Goal: Task Accomplishment & Management: Manage account settings

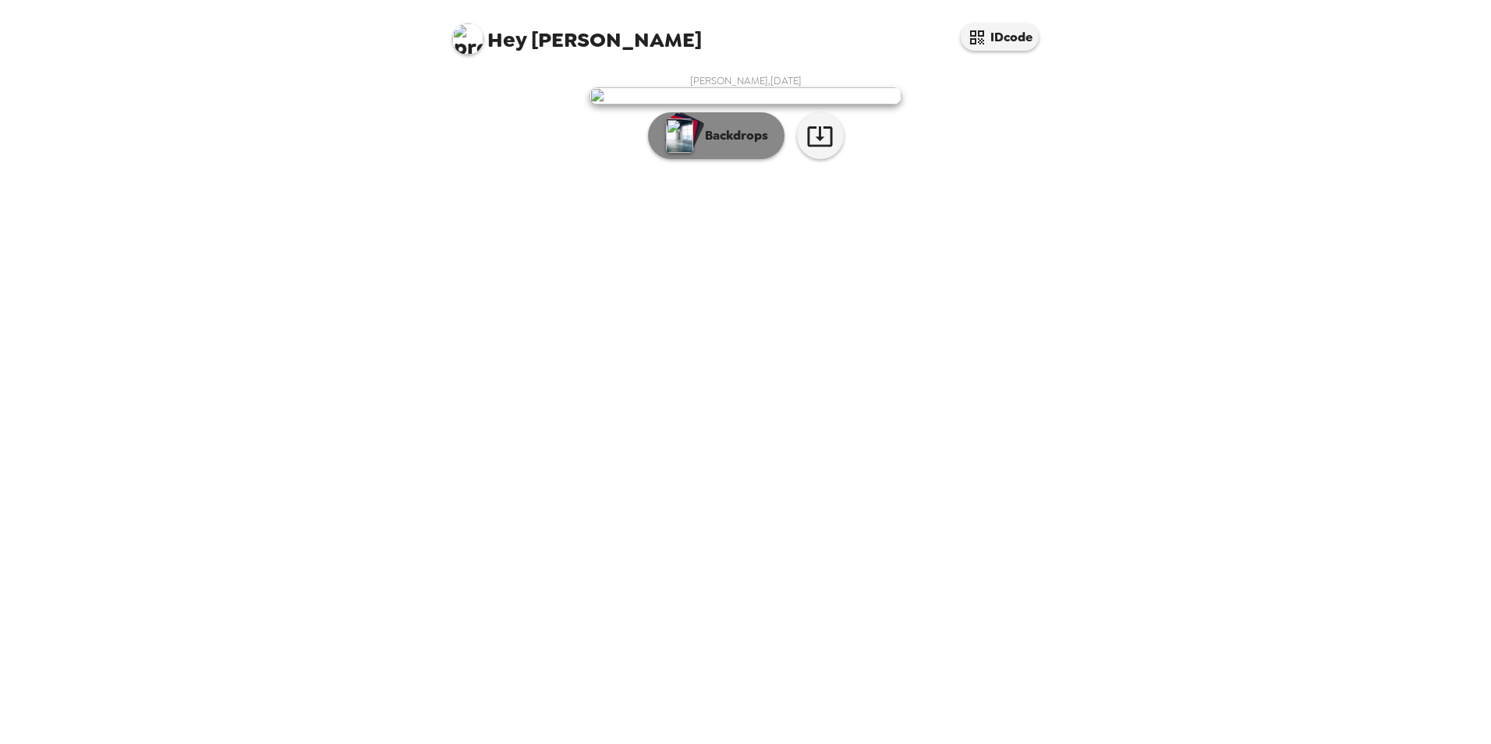
click at [673, 153] on img "button" at bounding box center [679, 136] width 27 height 34
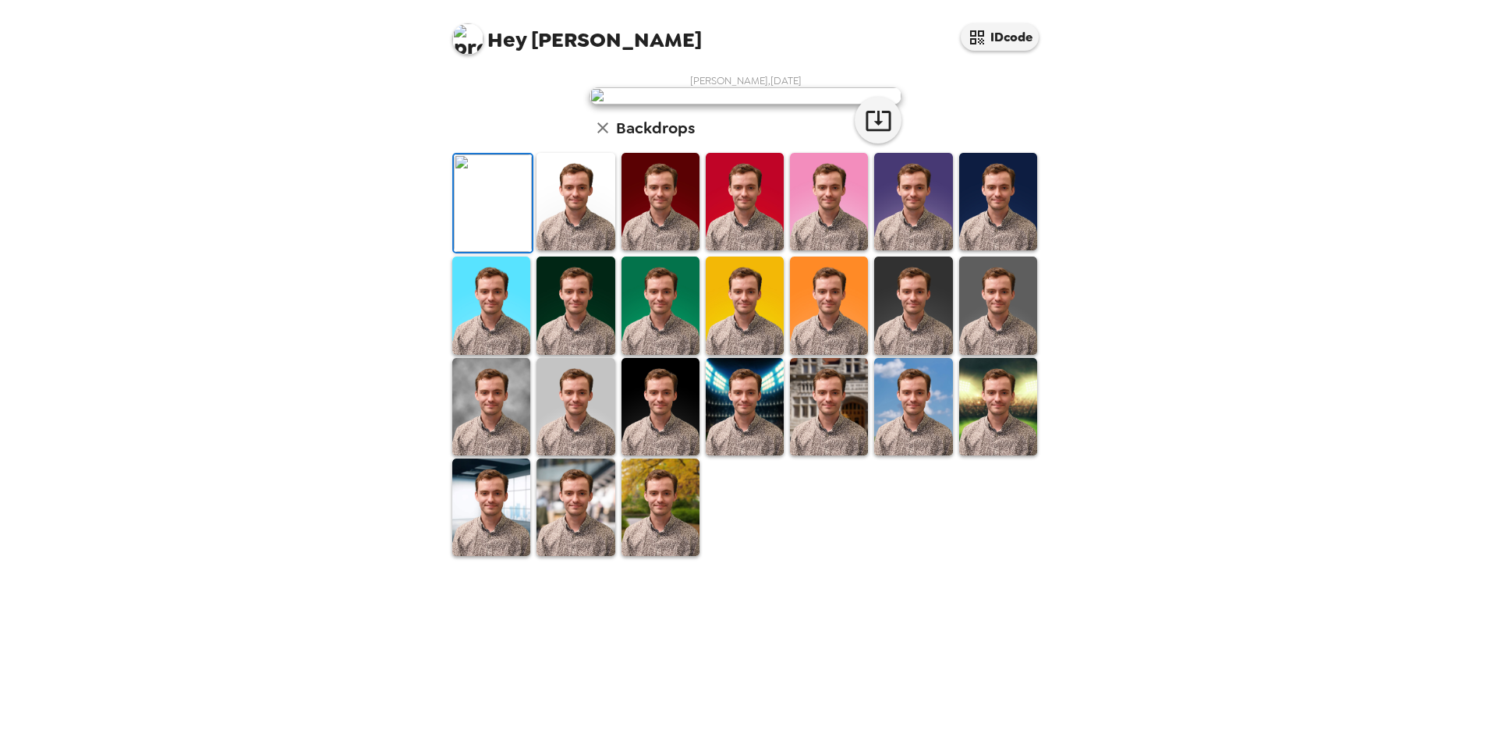
scroll to position [78, 0]
click at [816, 354] on img at bounding box center [829, 305] width 78 height 97
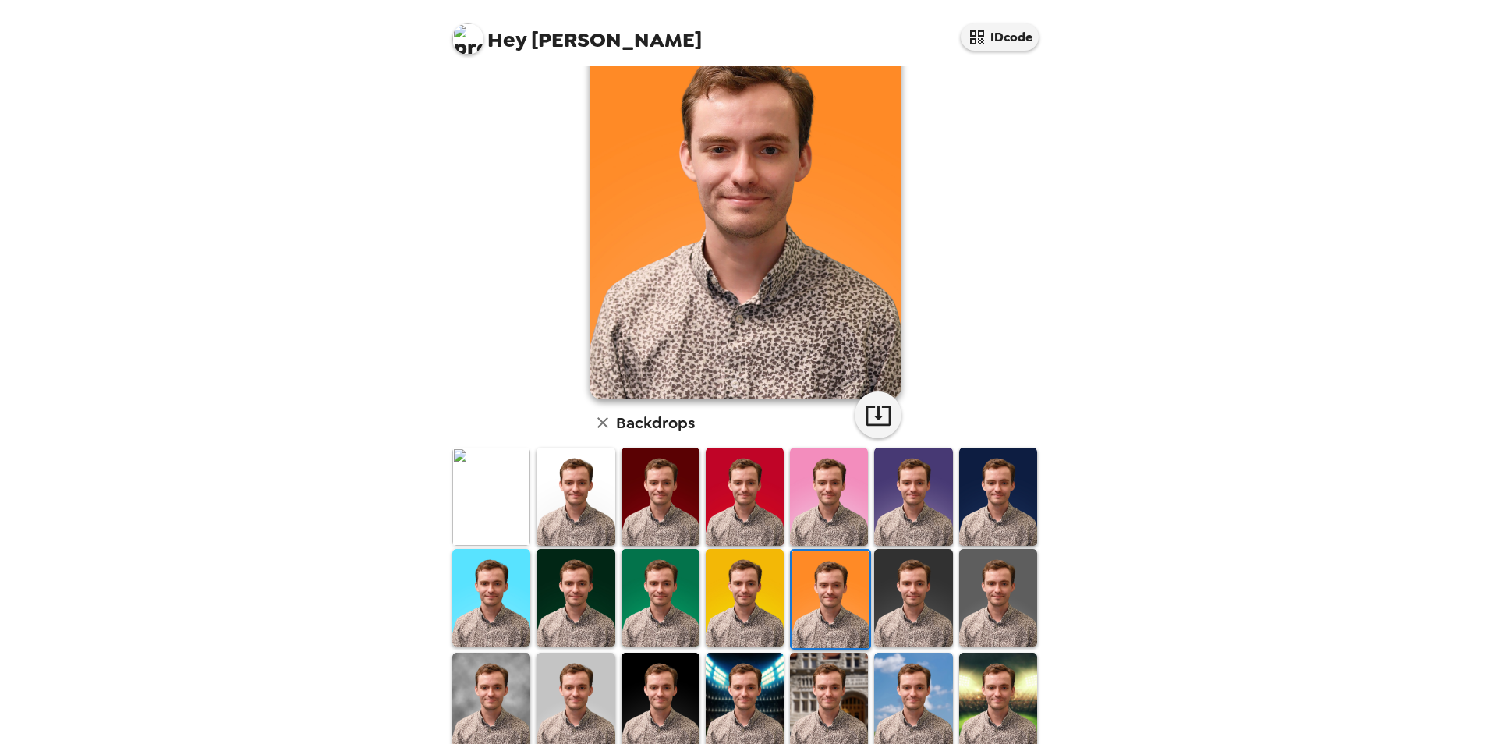
scroll to position [0, 0]
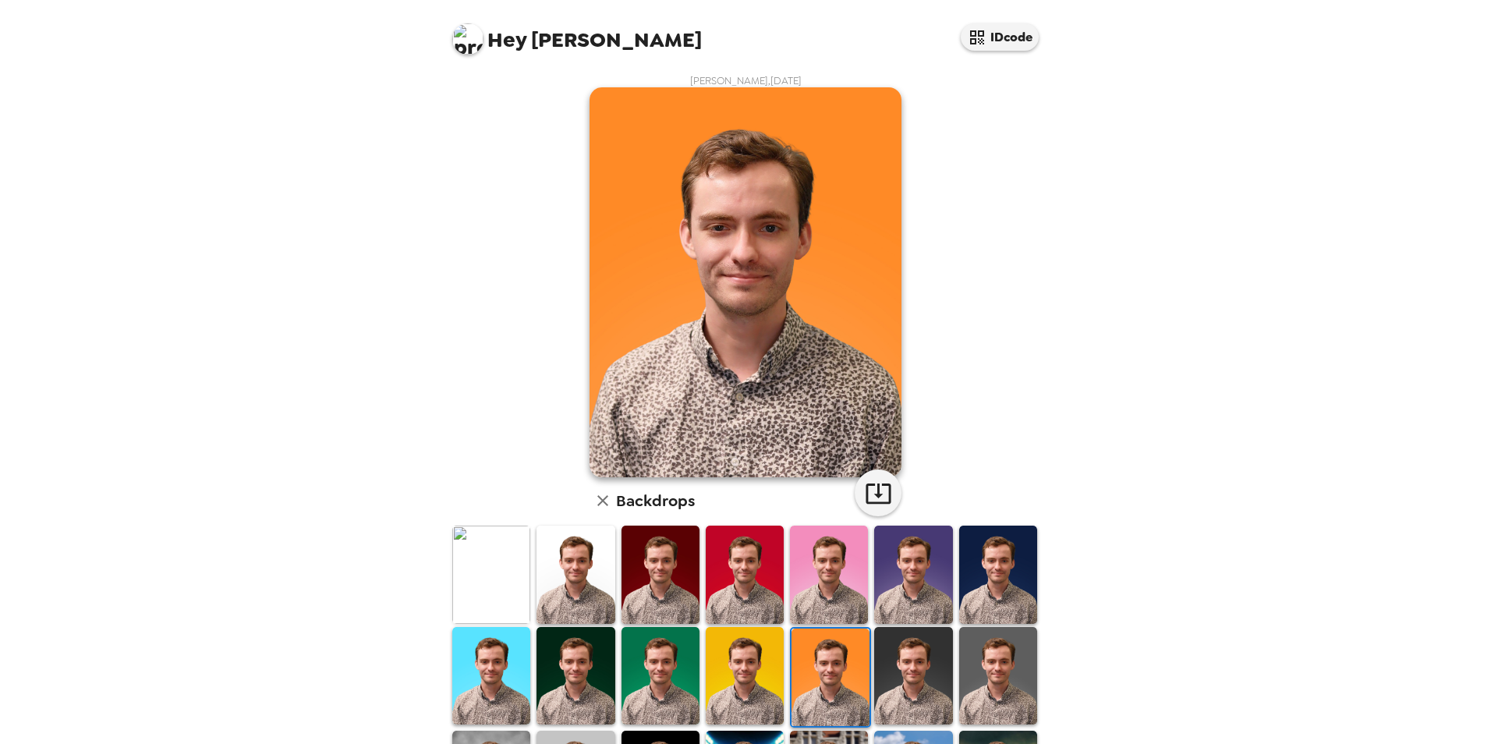
click at [583, 590] on img at bounding box center [575, 573] width 78 height 97
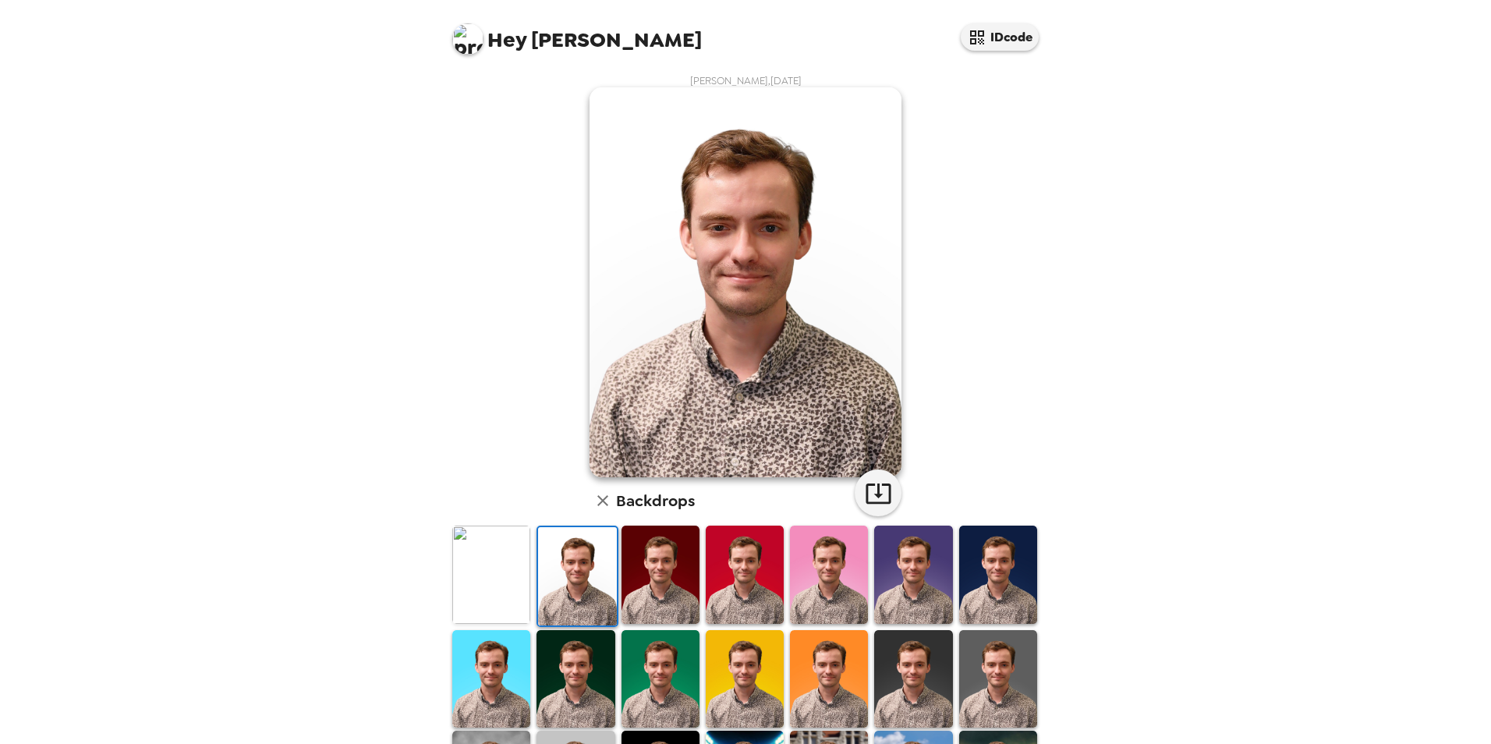
scroll to position [78, 0]
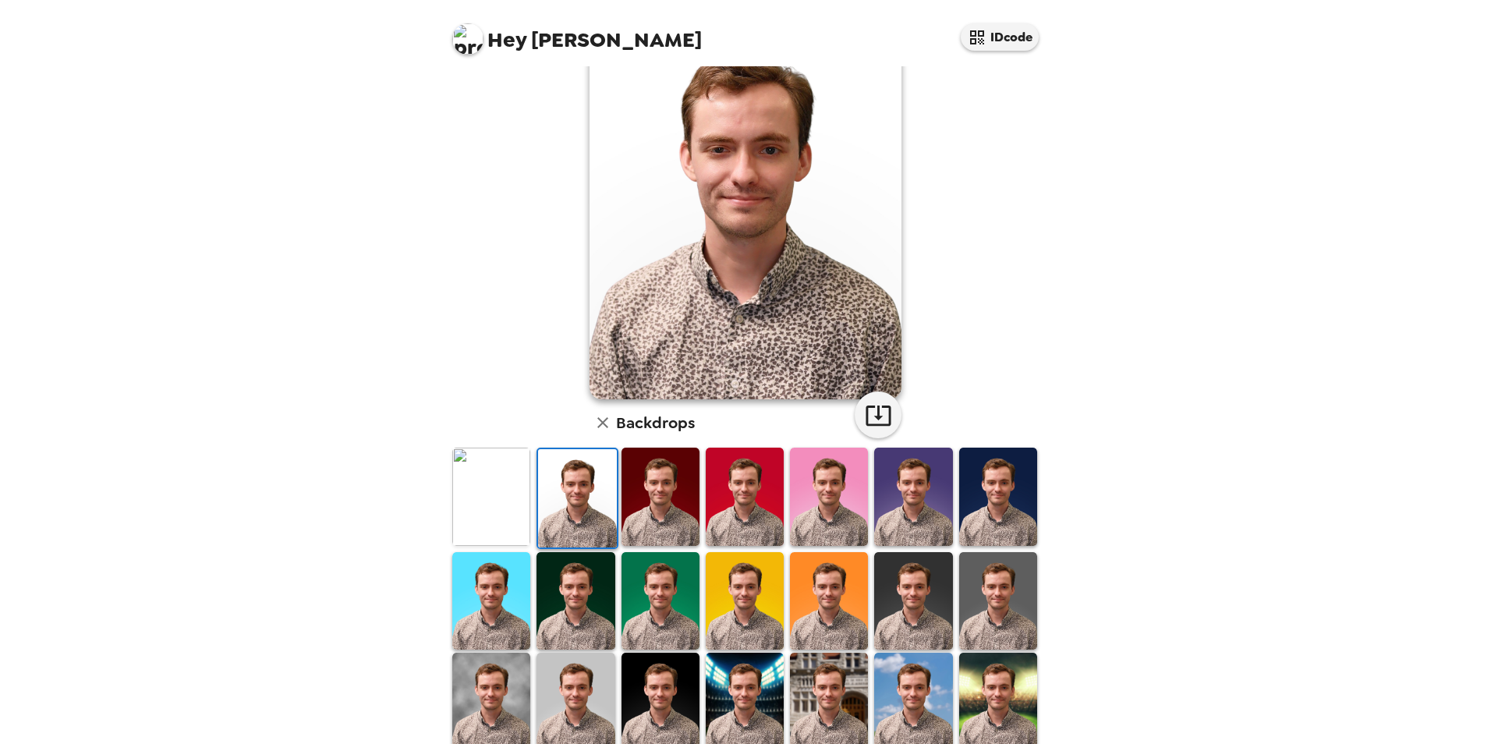
click at [590, 593] on img at bounding box center [575, 600] width 78 height 97
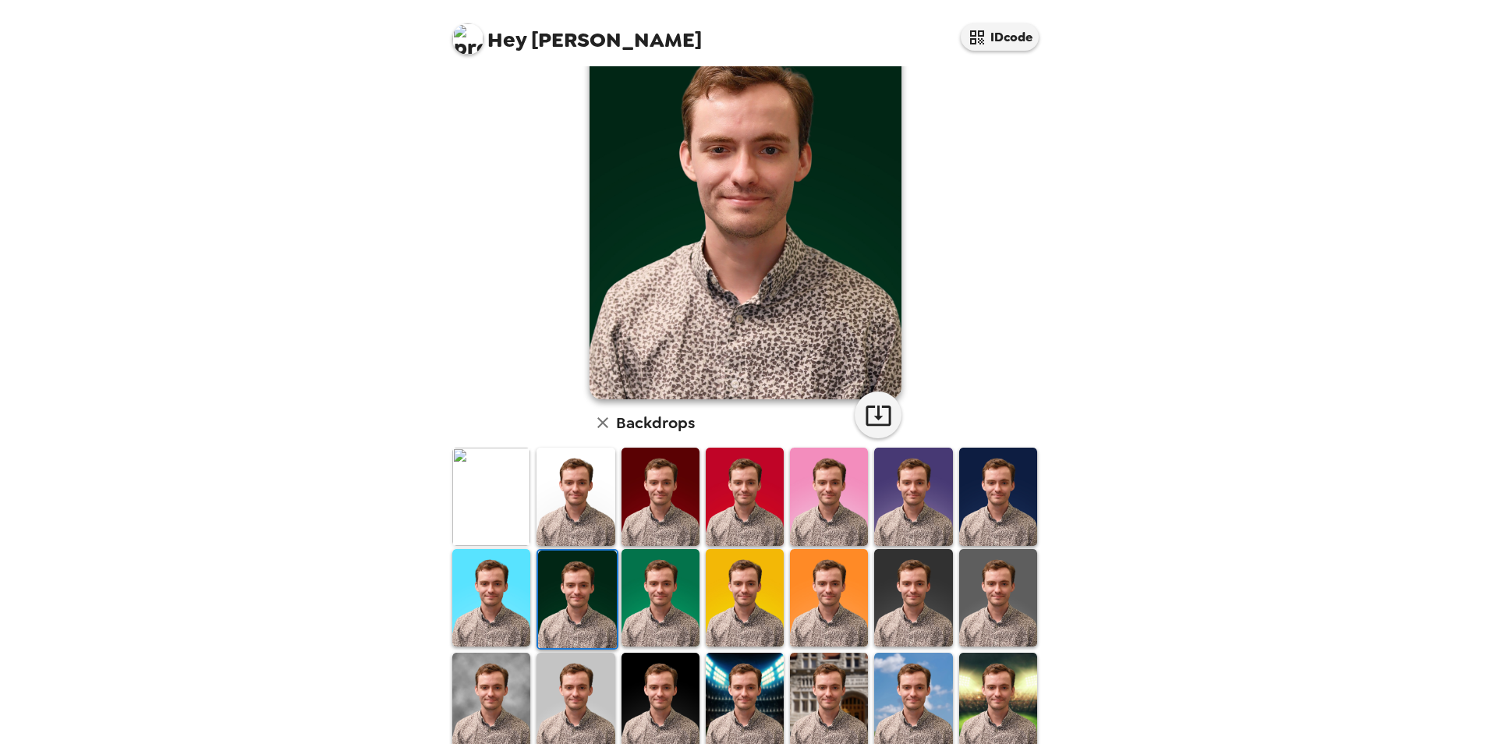
click at [537, 516] on img at bounding box center [575, 496] width 78 height 97
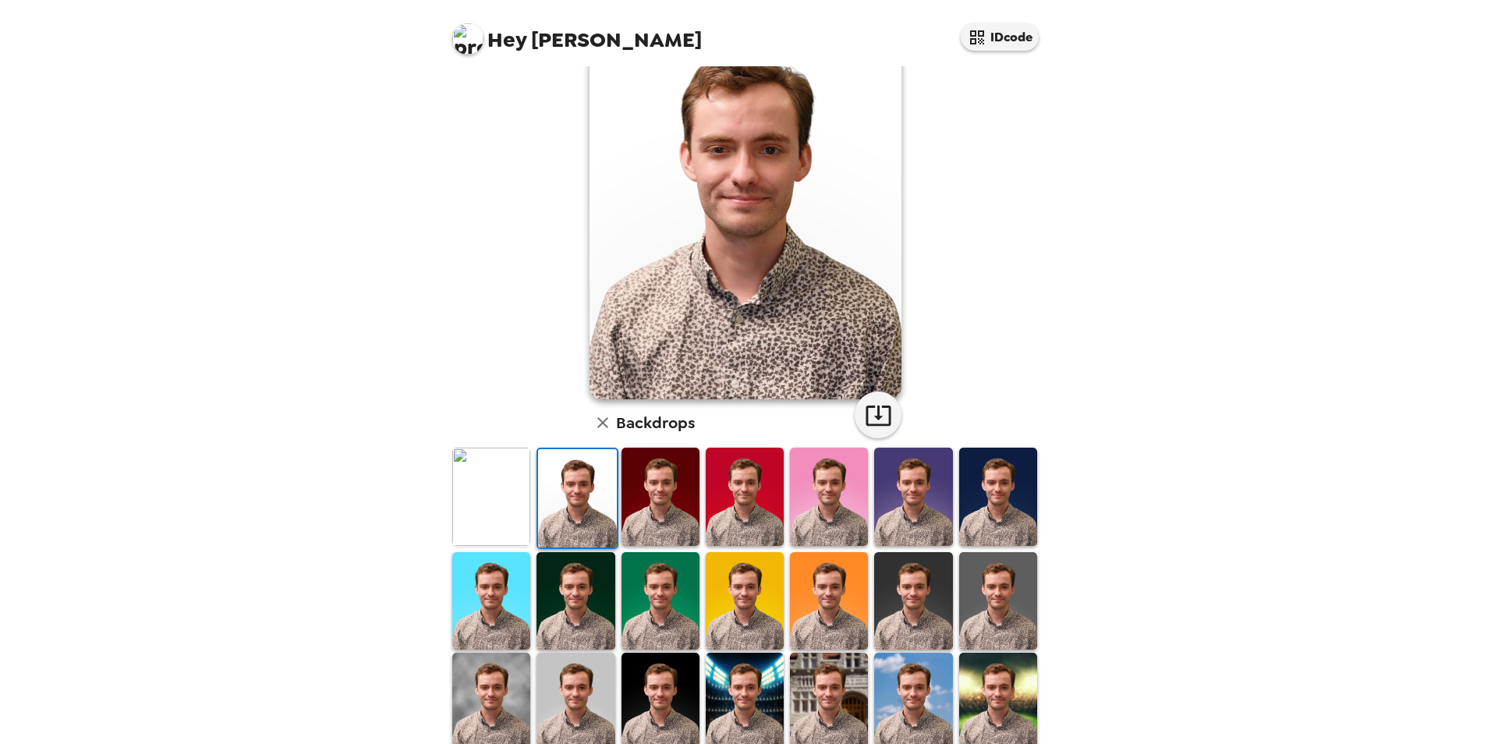
click at [519, 508] on img at bounding box center [491, 496] width 78 height 97
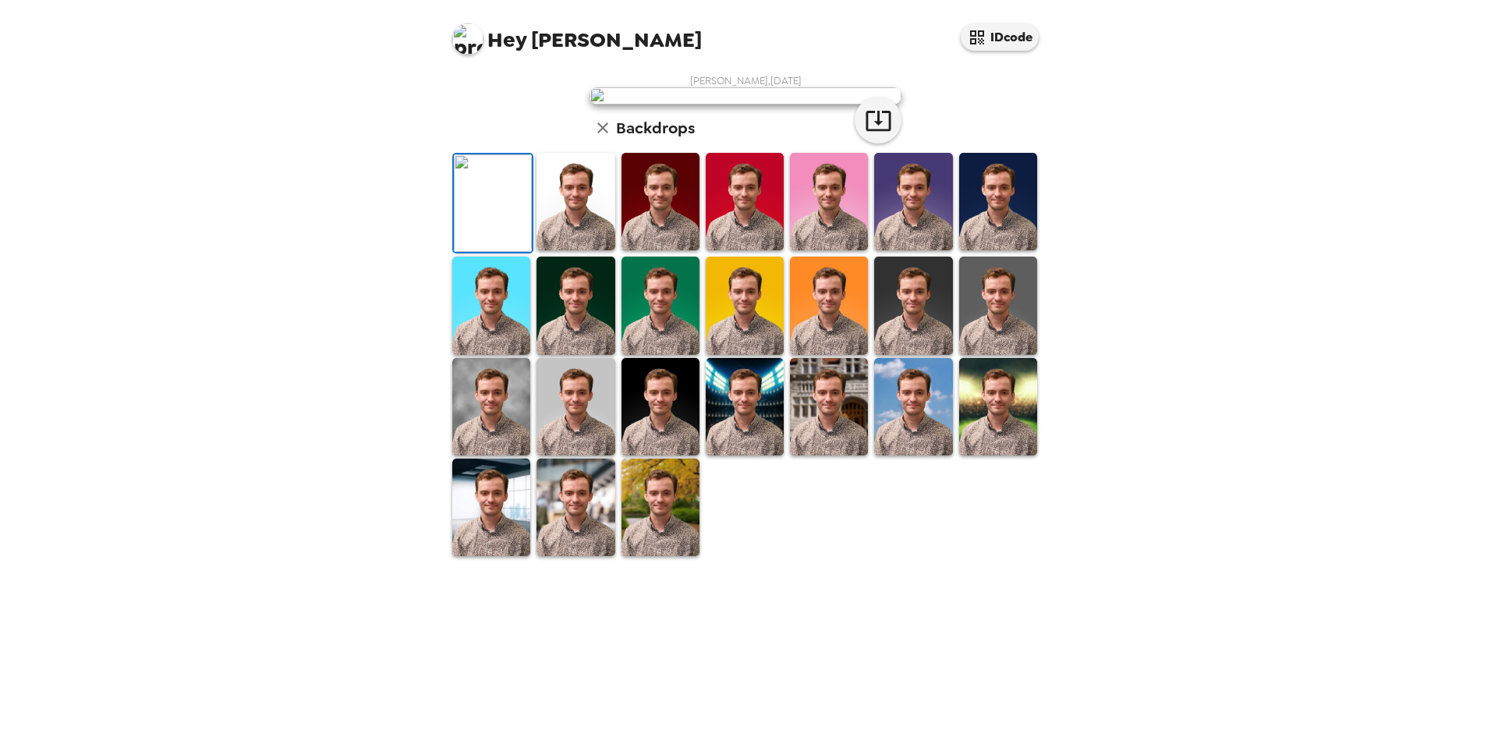
click at [973, 455] on img at bounding box center [998, 406] width 78 height 97
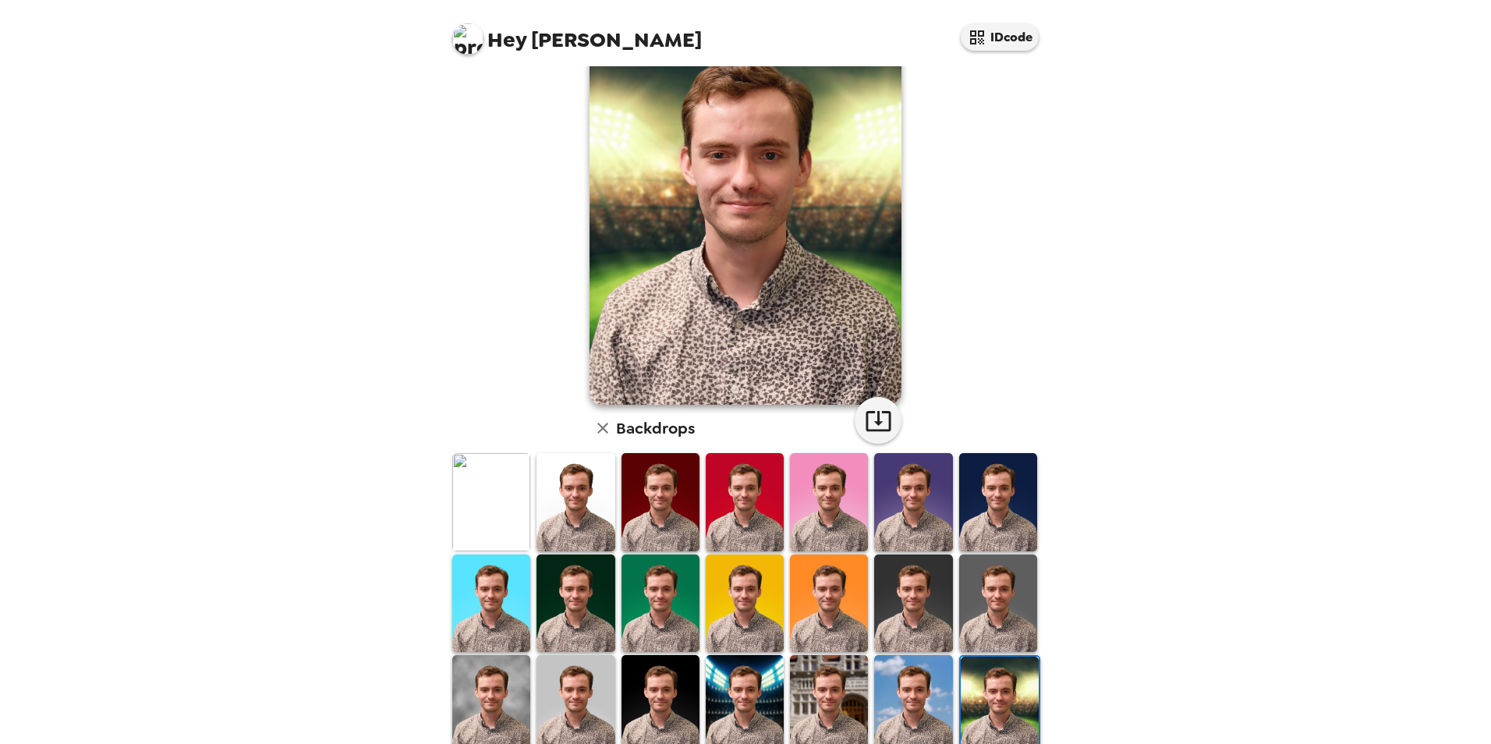
scroll to position [202, 0]
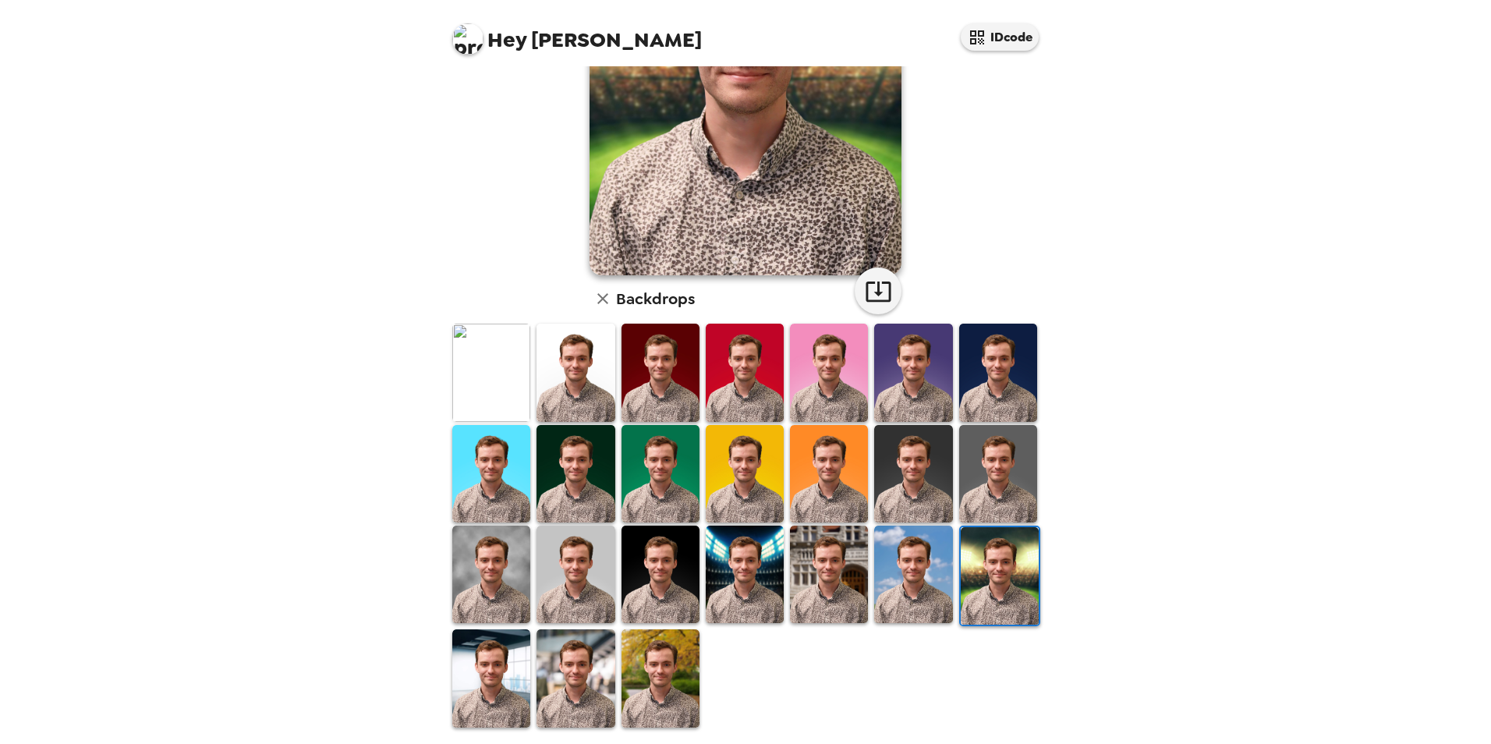
click at [642, 688] on img at bounding box center [660, 677] width 78 height 97
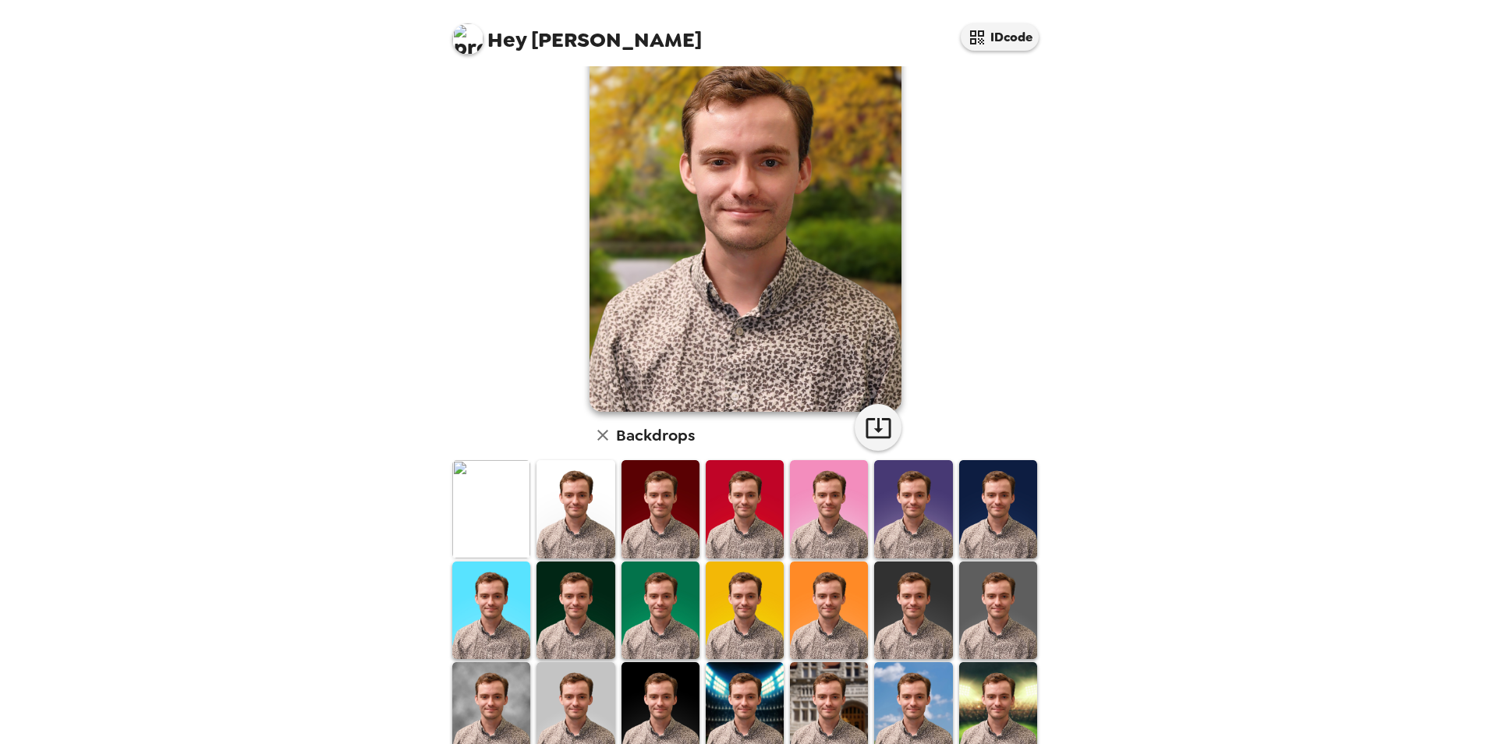
scroll to position [156, 0]
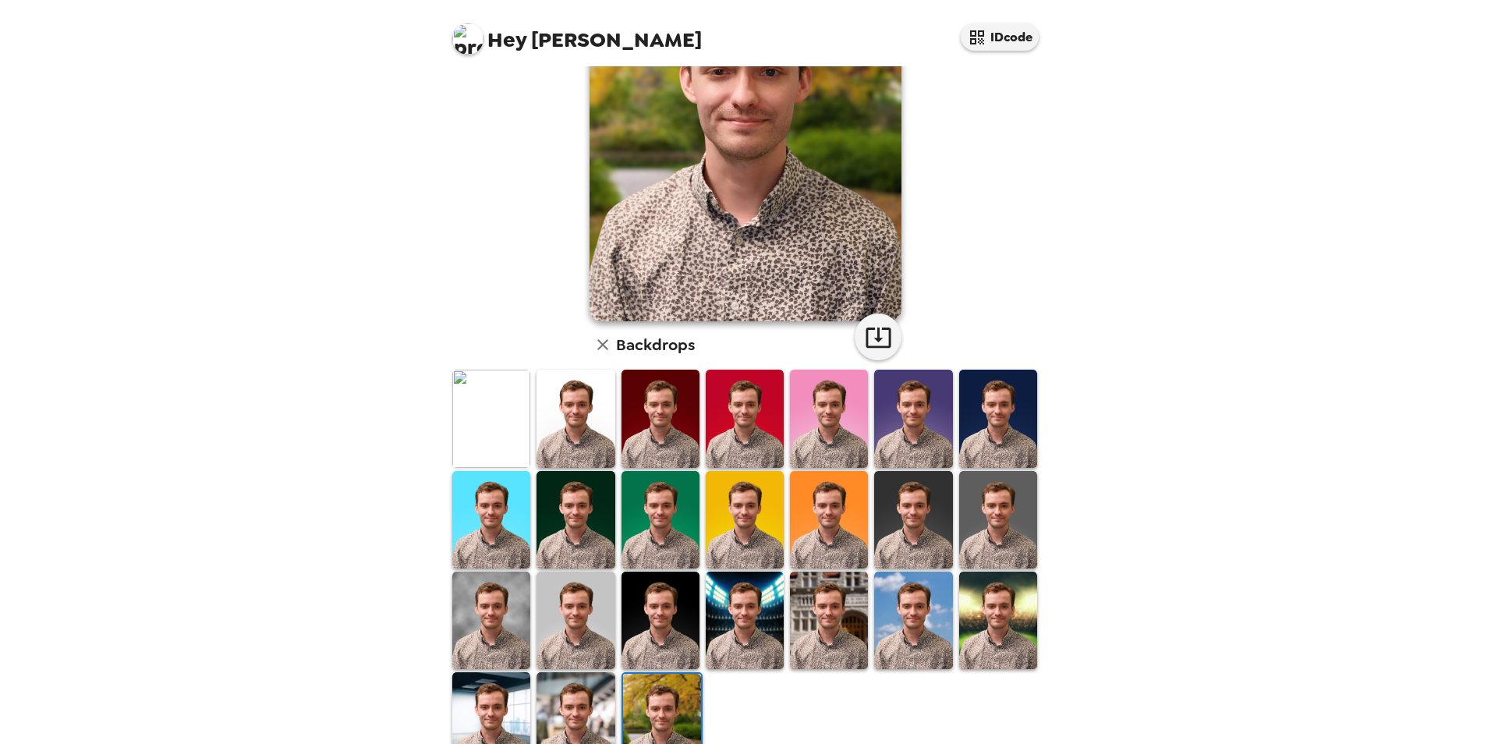
click at [575, 605] on img at bounding box center [575, 619] width 78 height 97
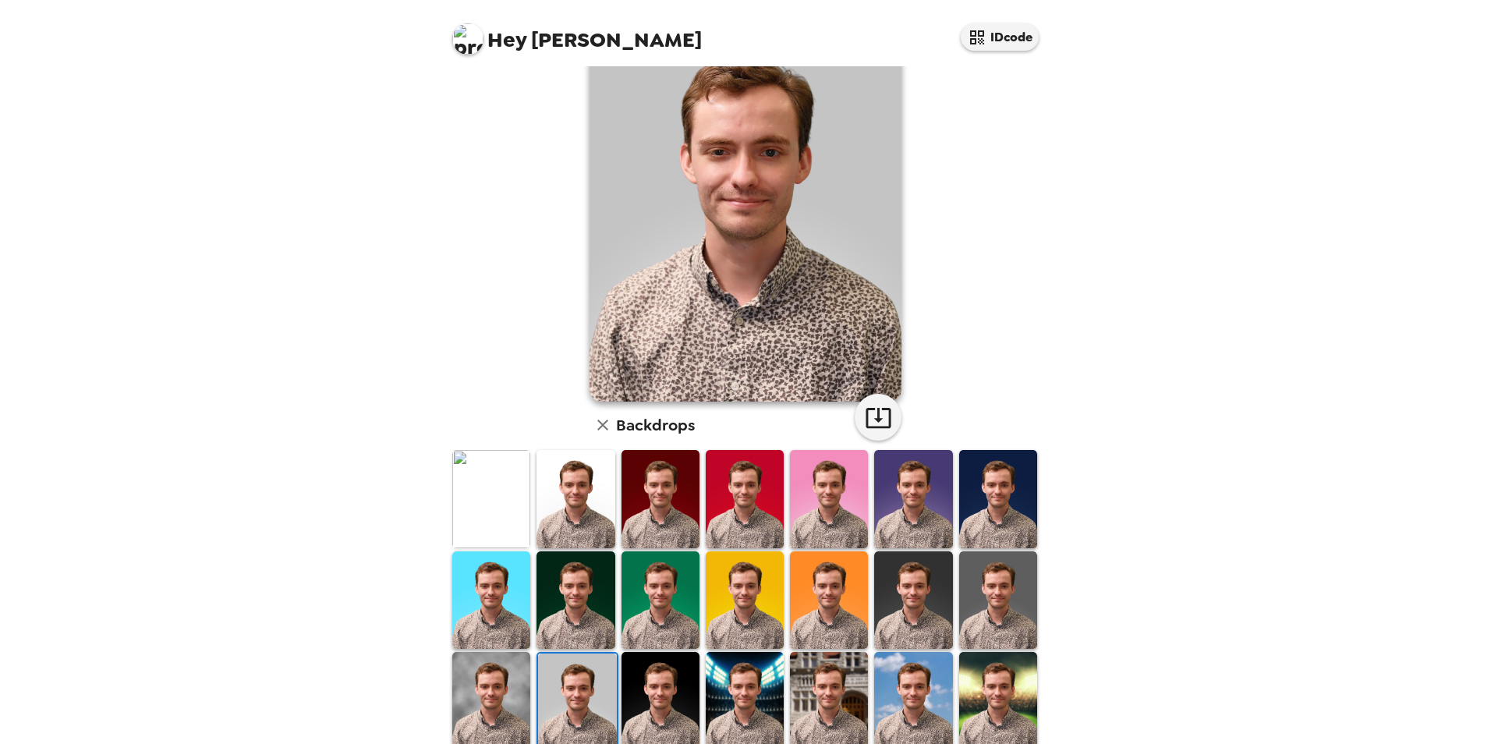
scroll to position [0, 0]
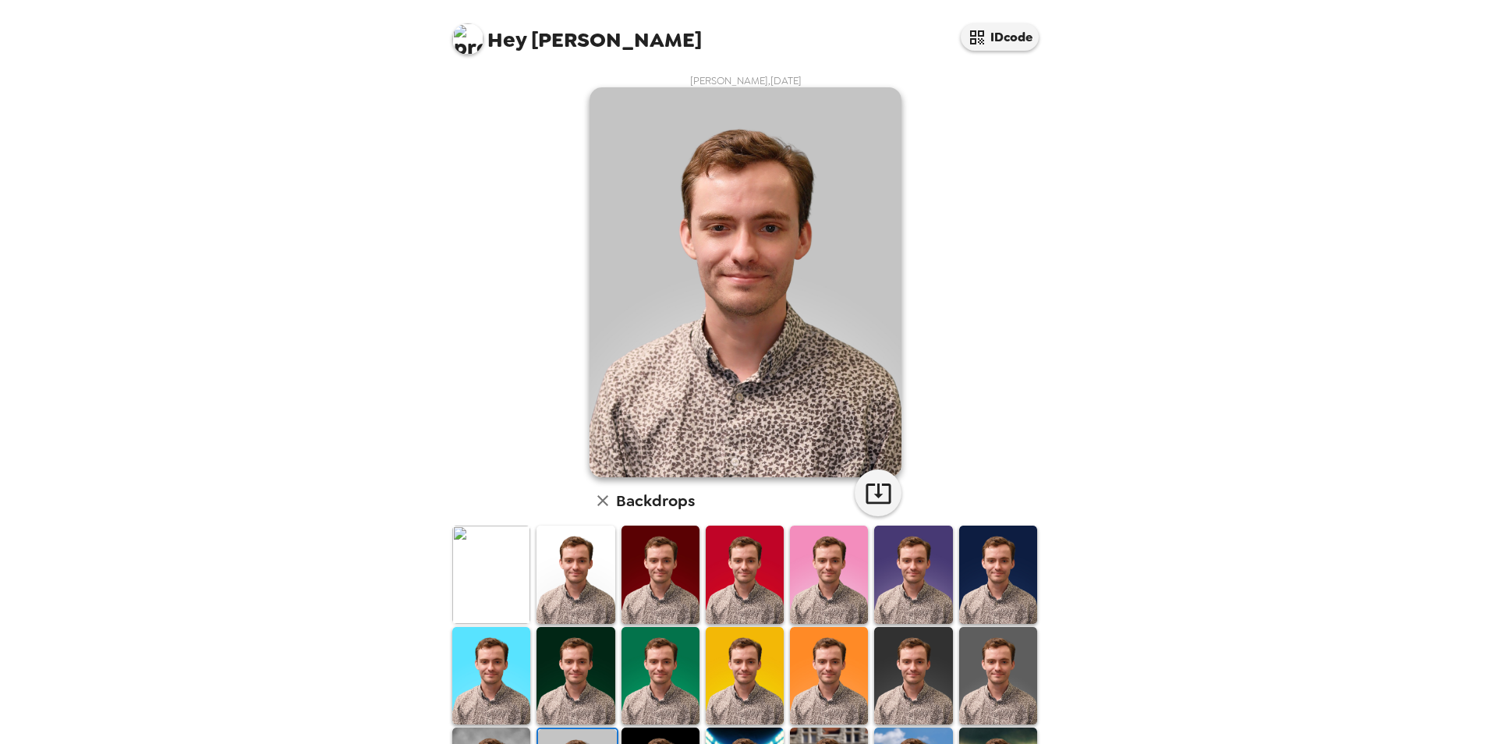
click at [475, 570] on img at bounding box center [491, 573] width 78 height 97
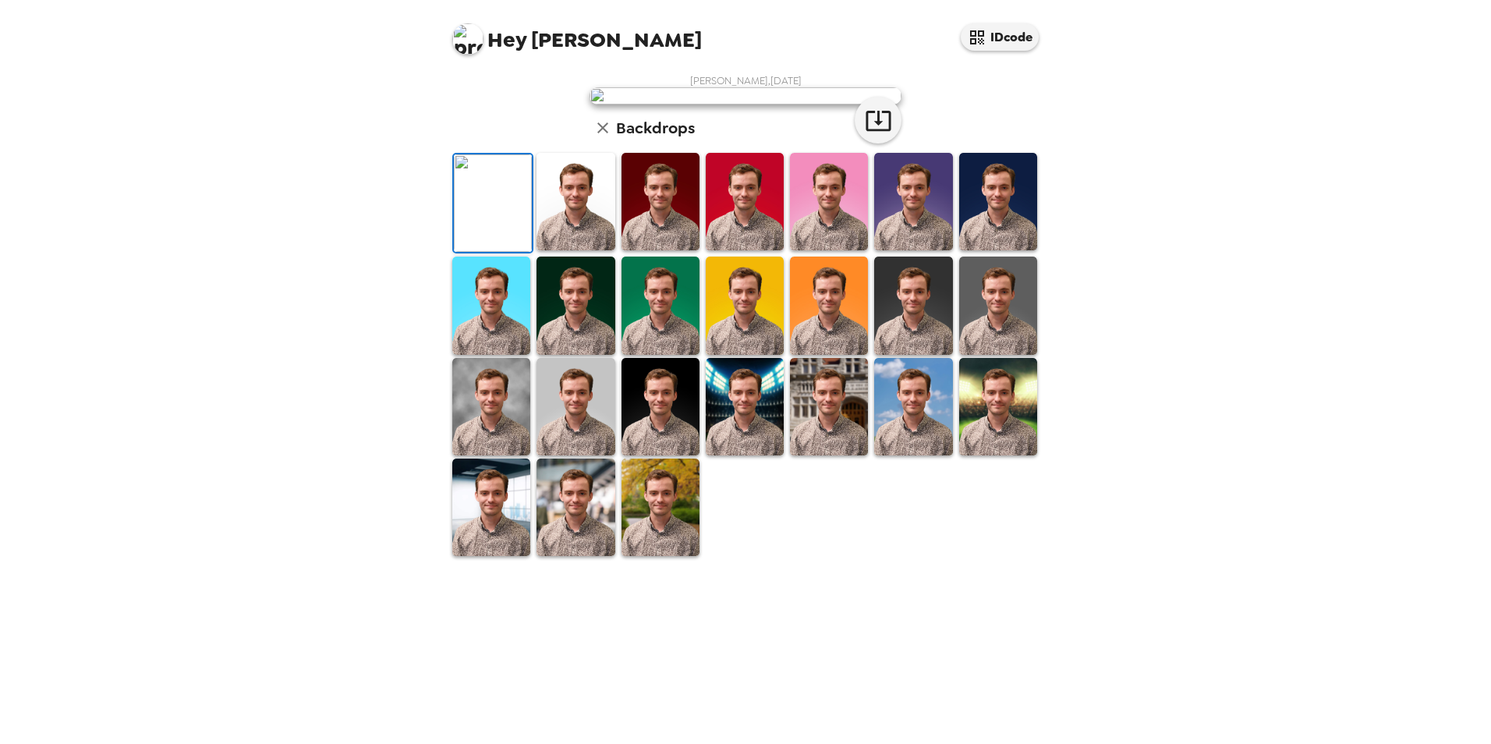
scroll to position [202, 0]
click at [765, 455] on img at bounding box center [745, 406] width 78 height 97
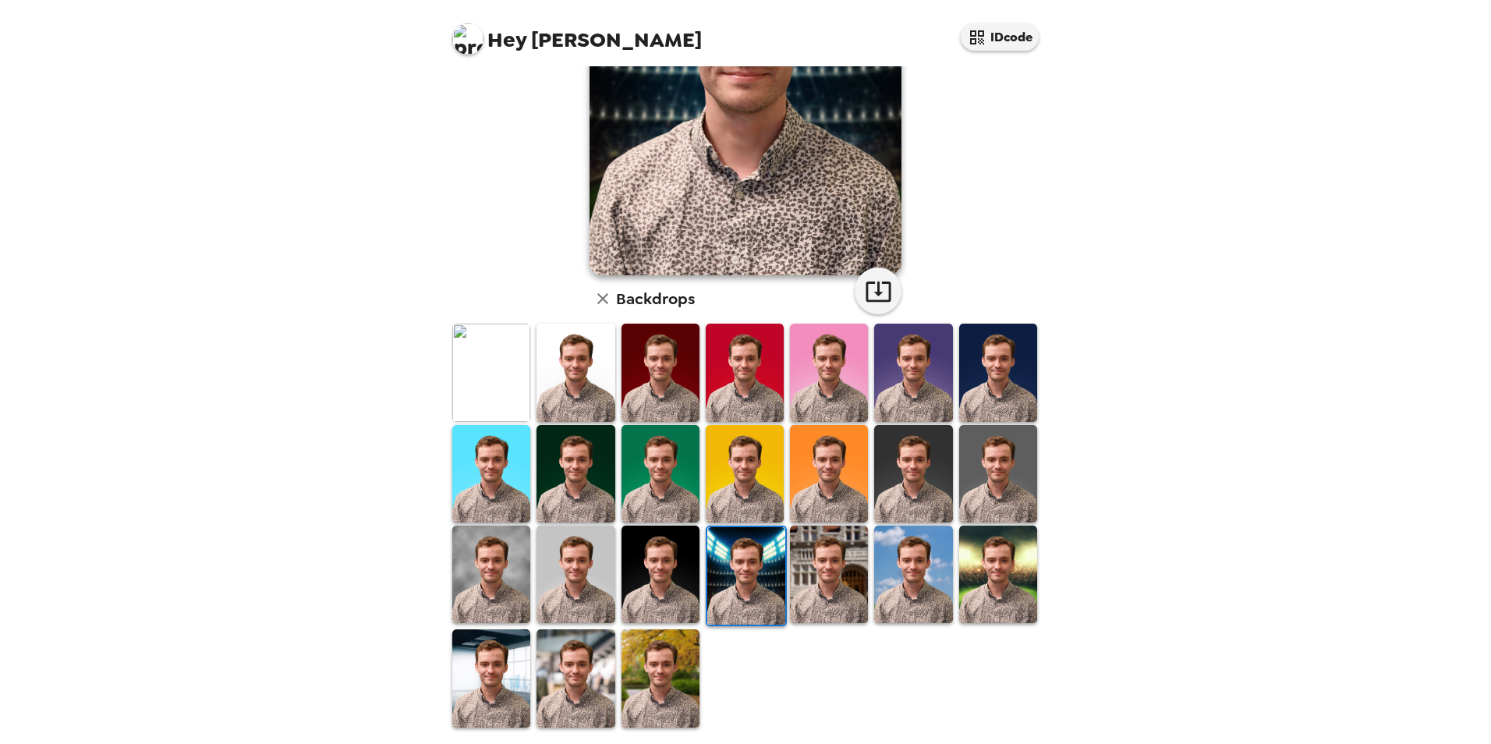
click at [898, 584] on img at bounding box center [913, 573] width 78 height 97
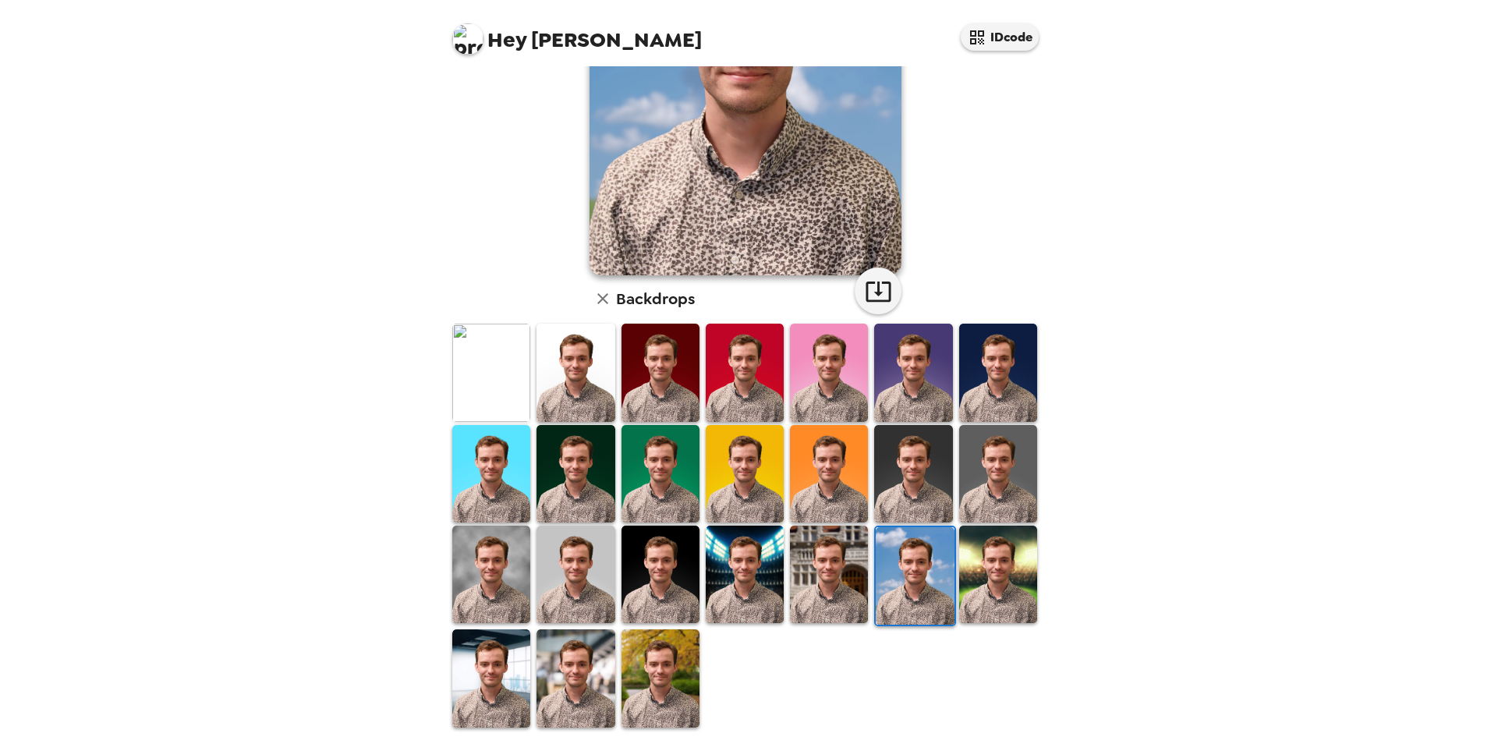
click at [835, 588] on img at bounding box center [829, 573] width 78 height 97
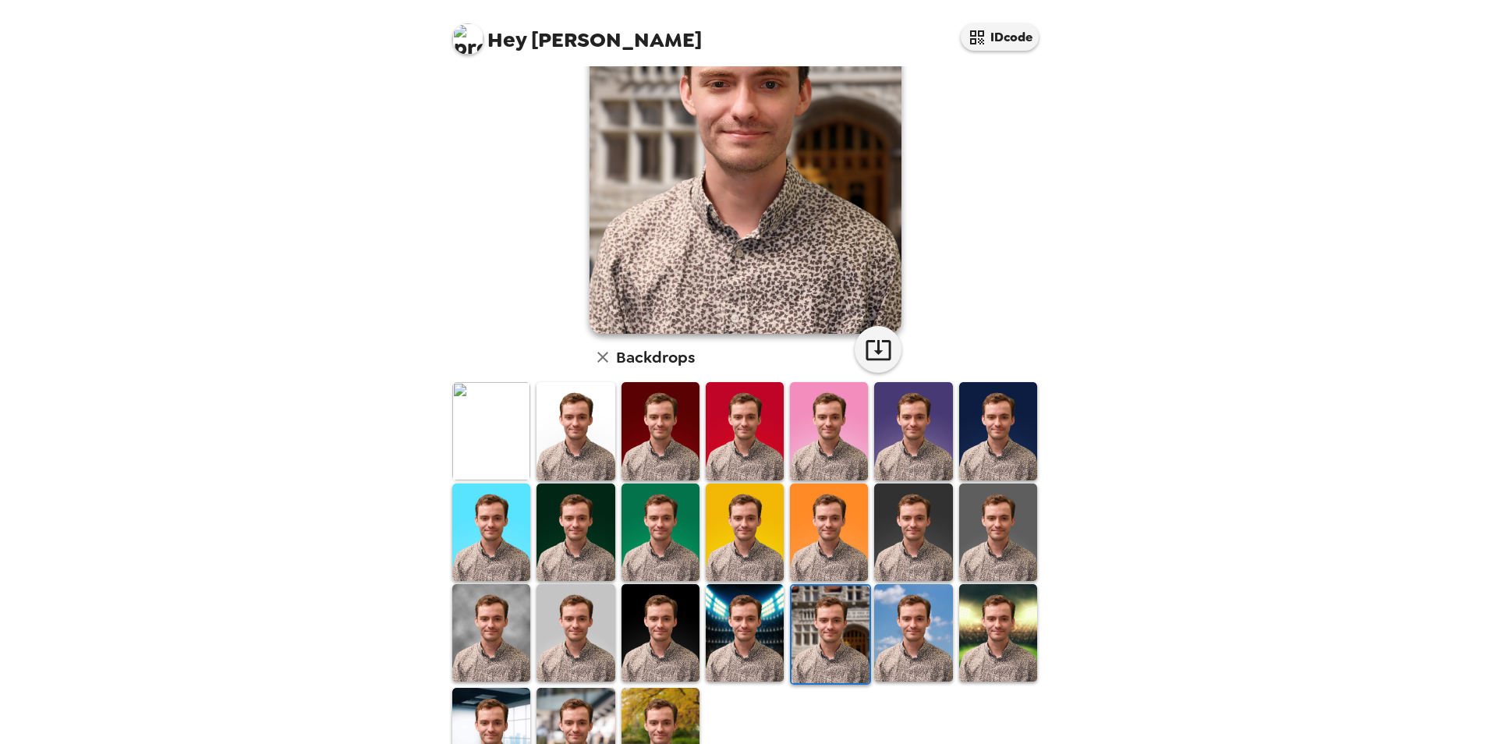
scroll to position [156, 0]
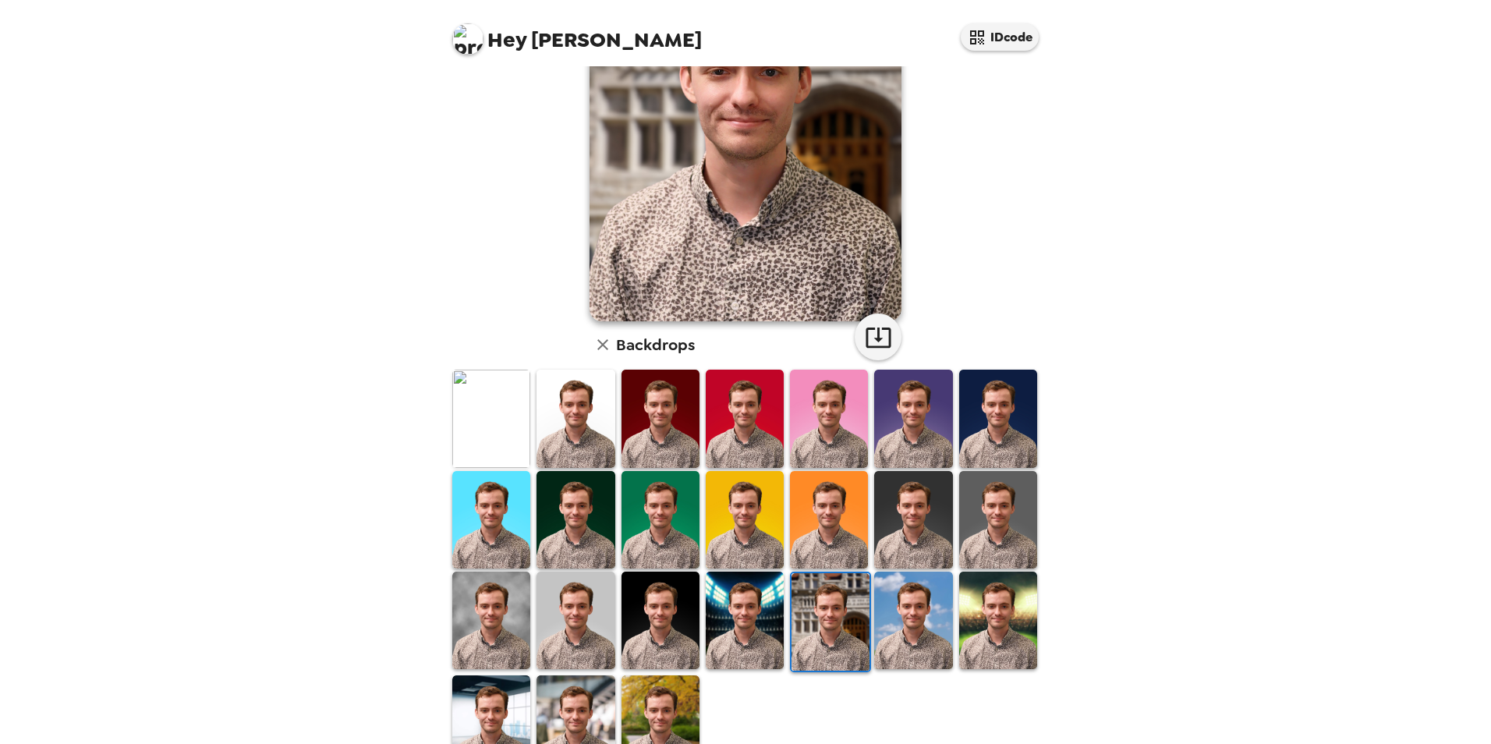
click at [901, 603] on img at bounding box center [913, 619] width 78 height 97
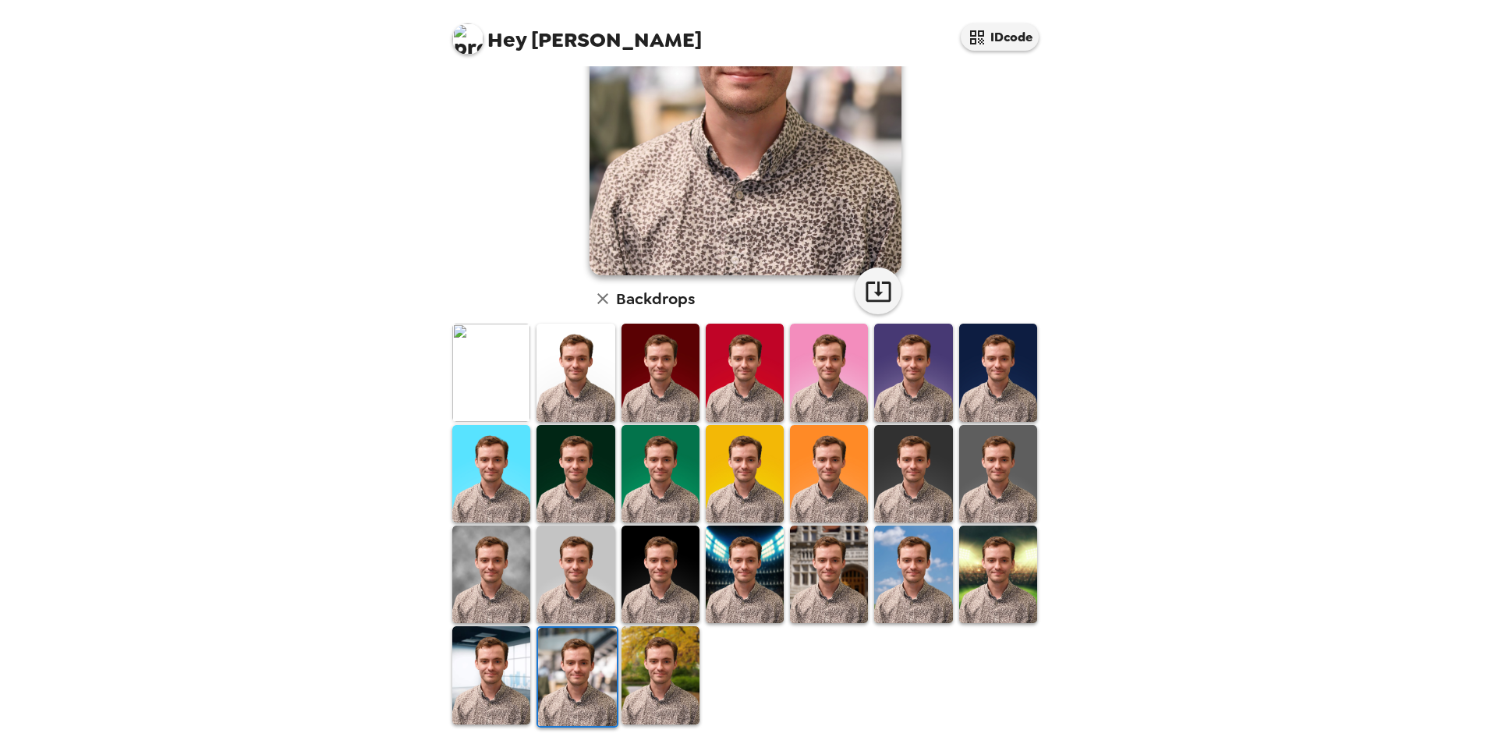
click at [502, 667] on img at bounding box center [491, 674] width 78 height 97
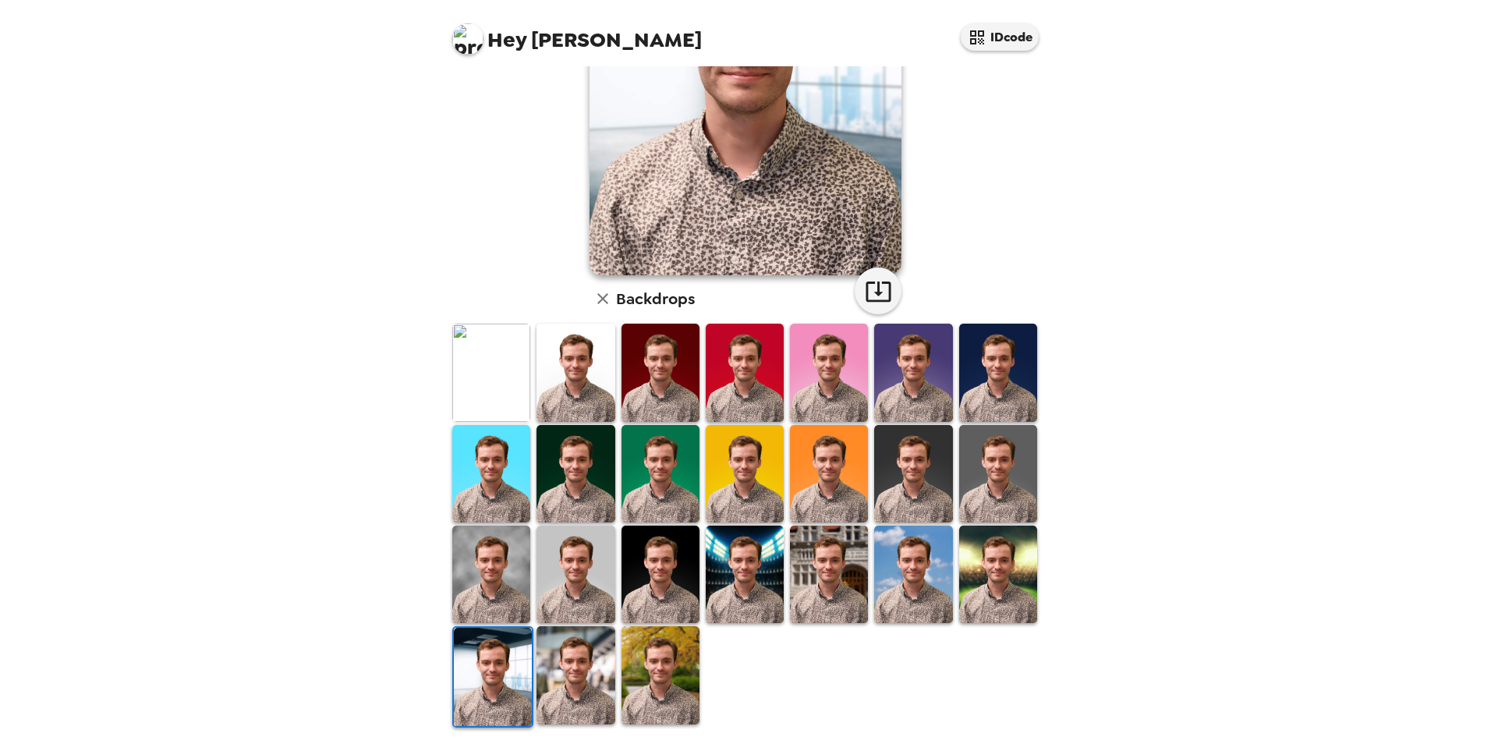
click at [660, 668] on img at bounding box center [660, 674] width 78 height 97
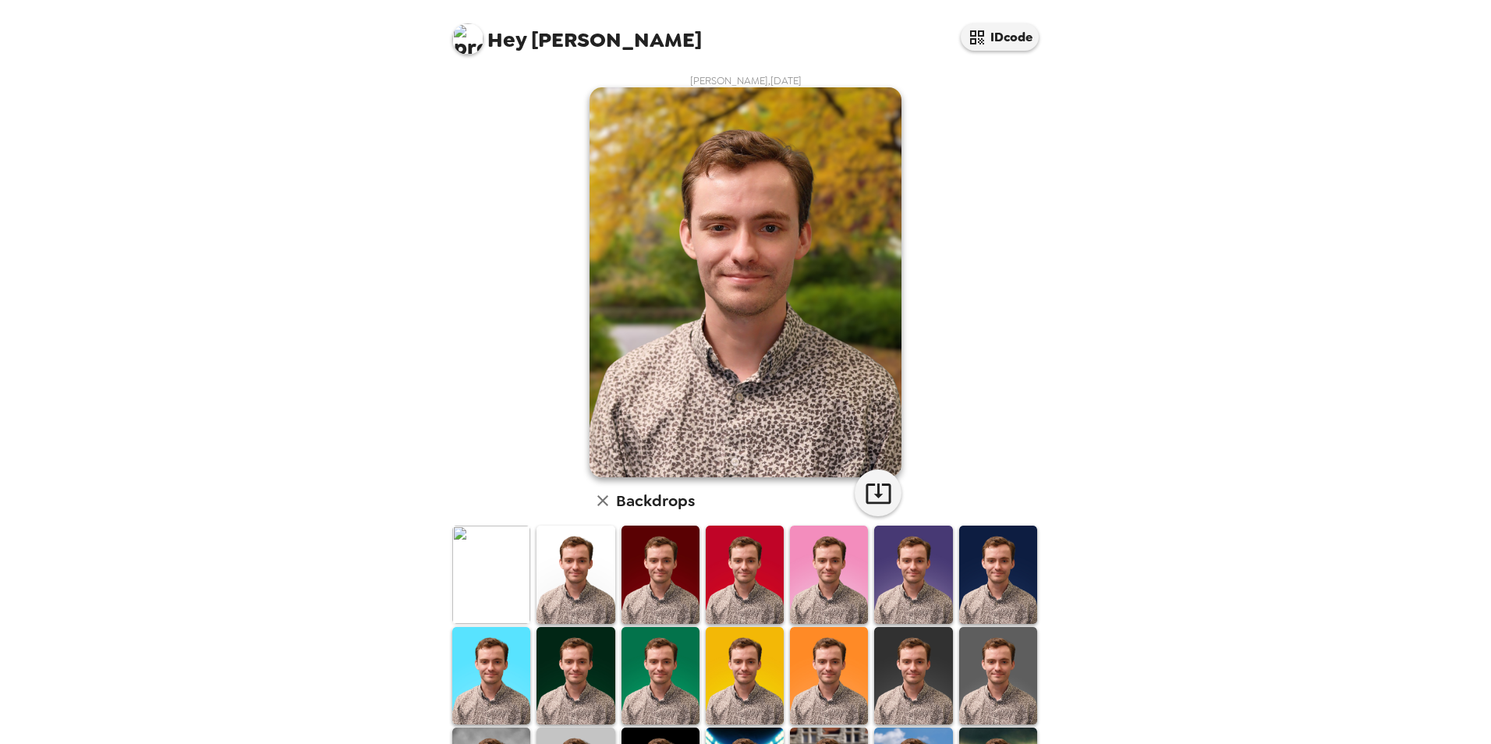
click at [543, 678] on img at bounding box center [575, 675] width 78 height 97
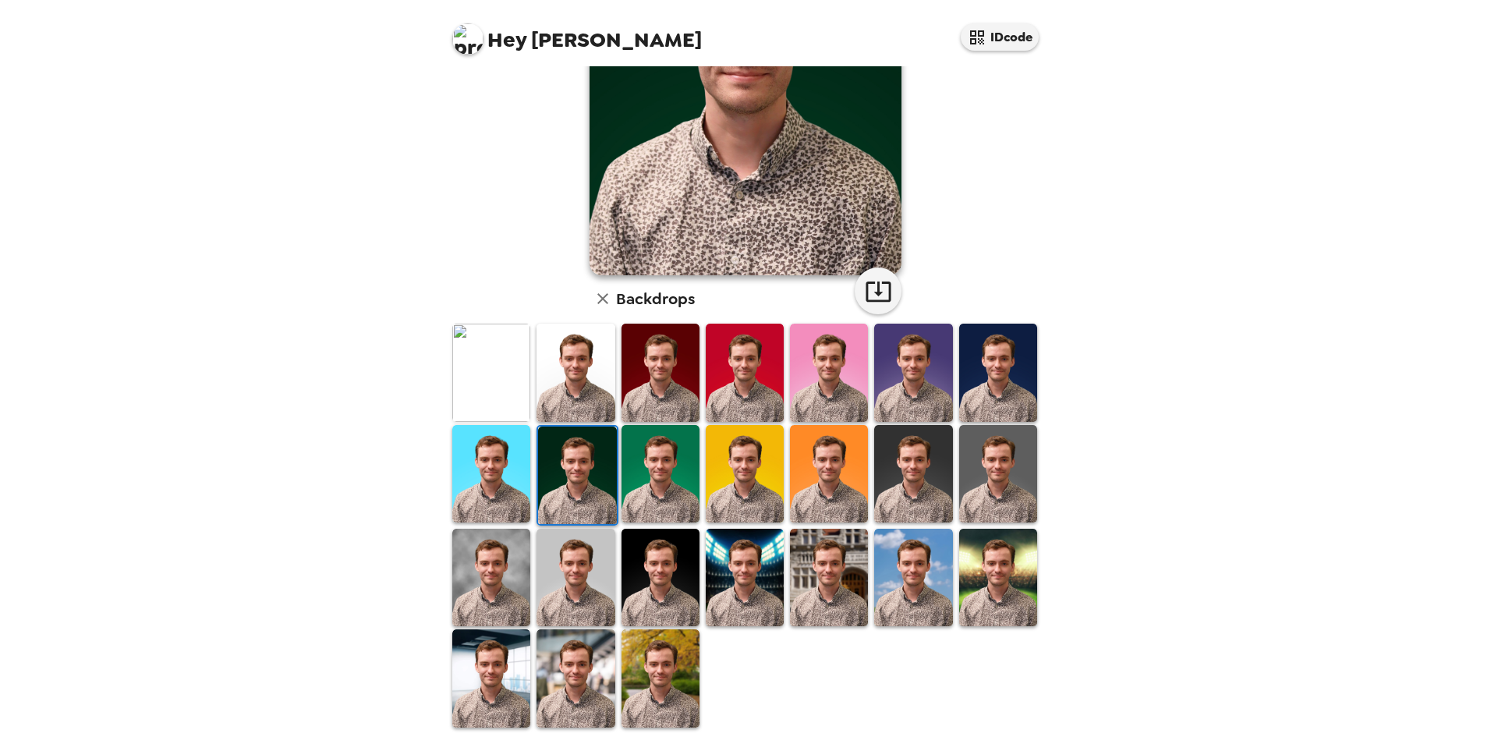
click at [672, 695] on img at bounding box center [660, 677] width 78 height 97
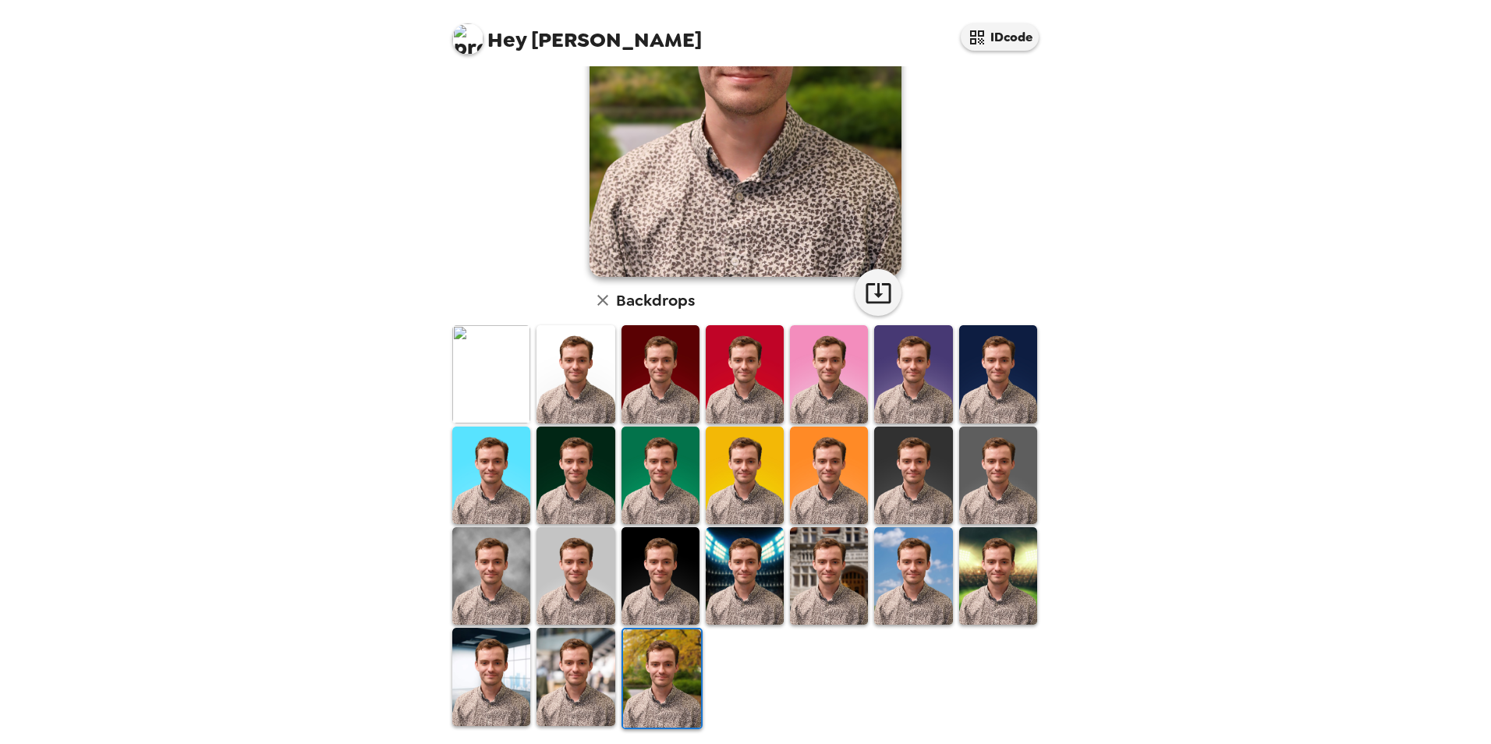
scroll to position [202, 0]
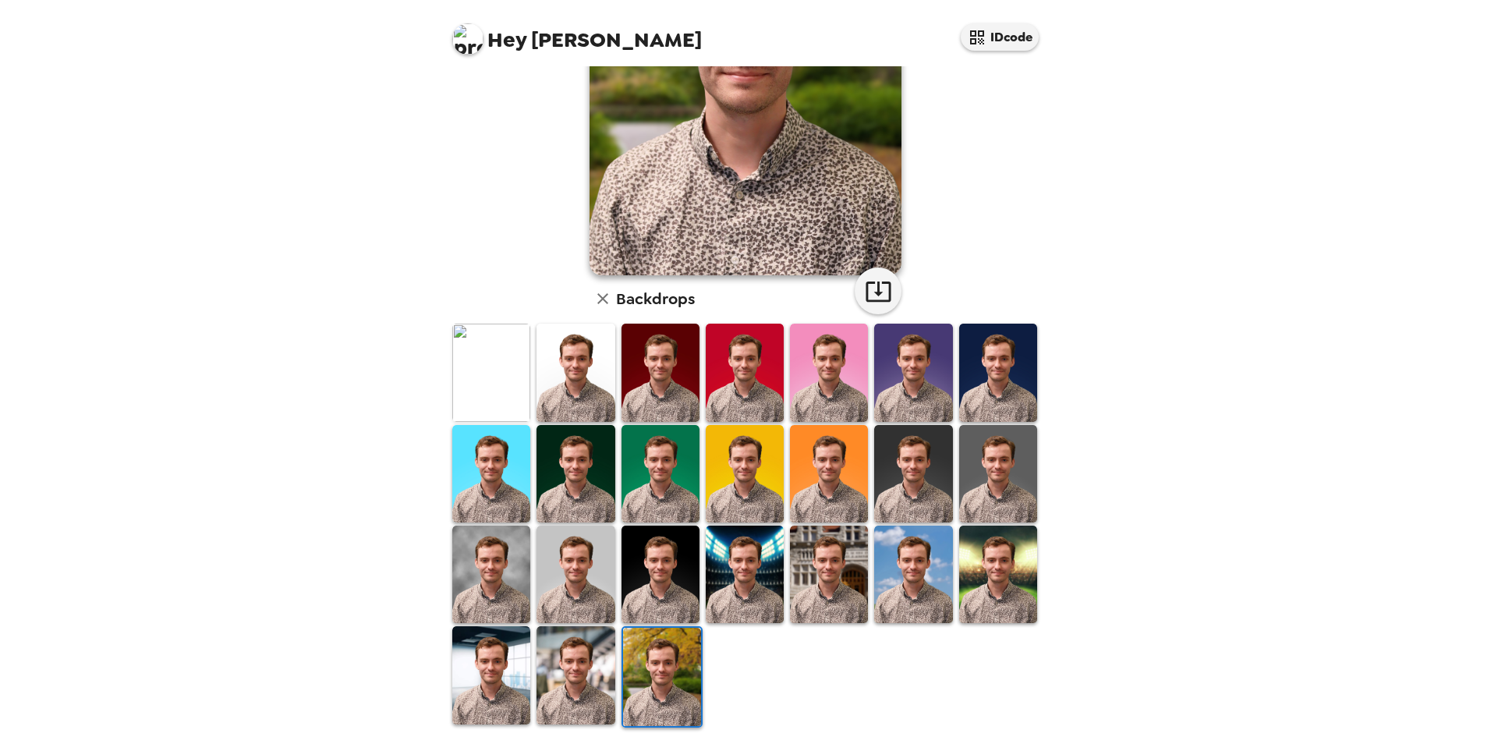
click at [600, 396] on img at bounding box center [575, 372] width 78 height 97
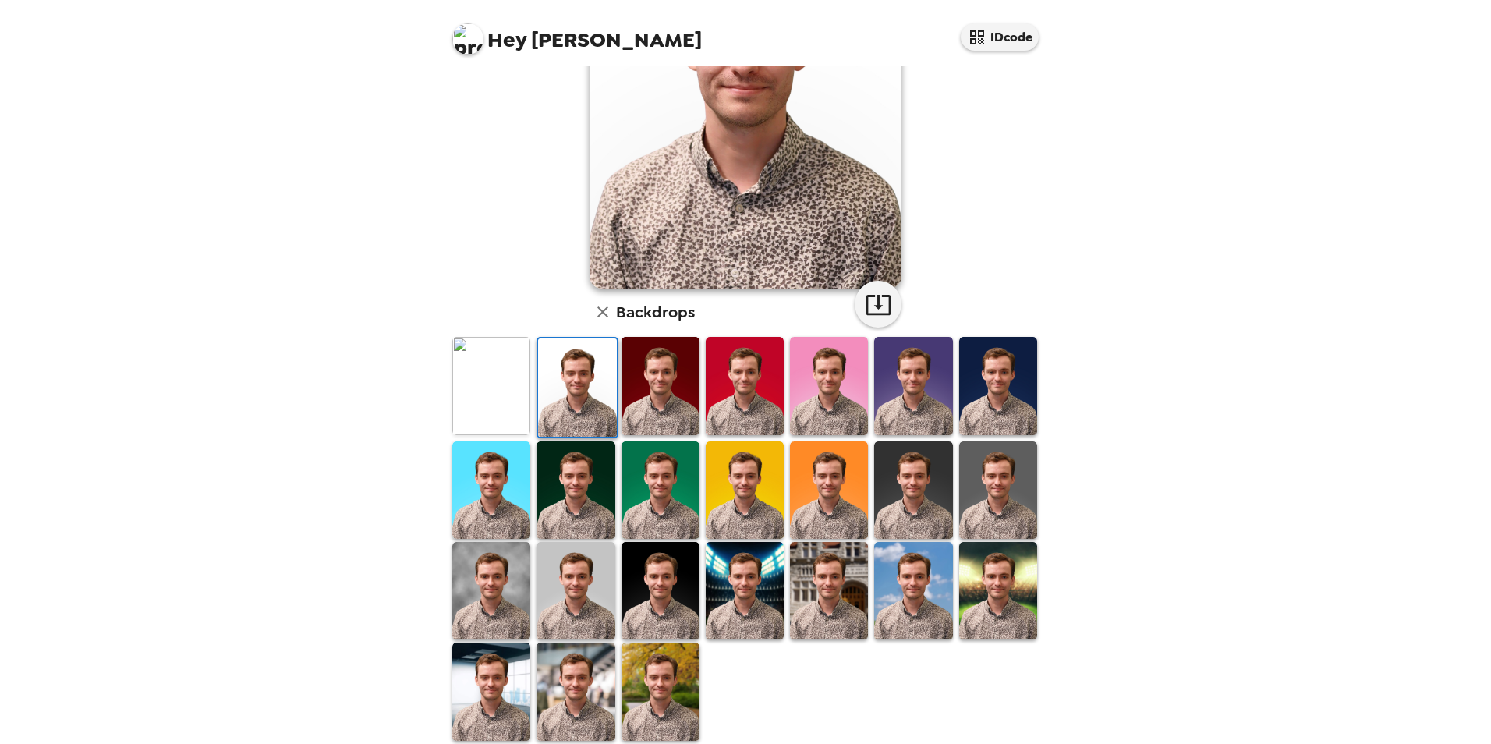
scroll to position [0, 0]
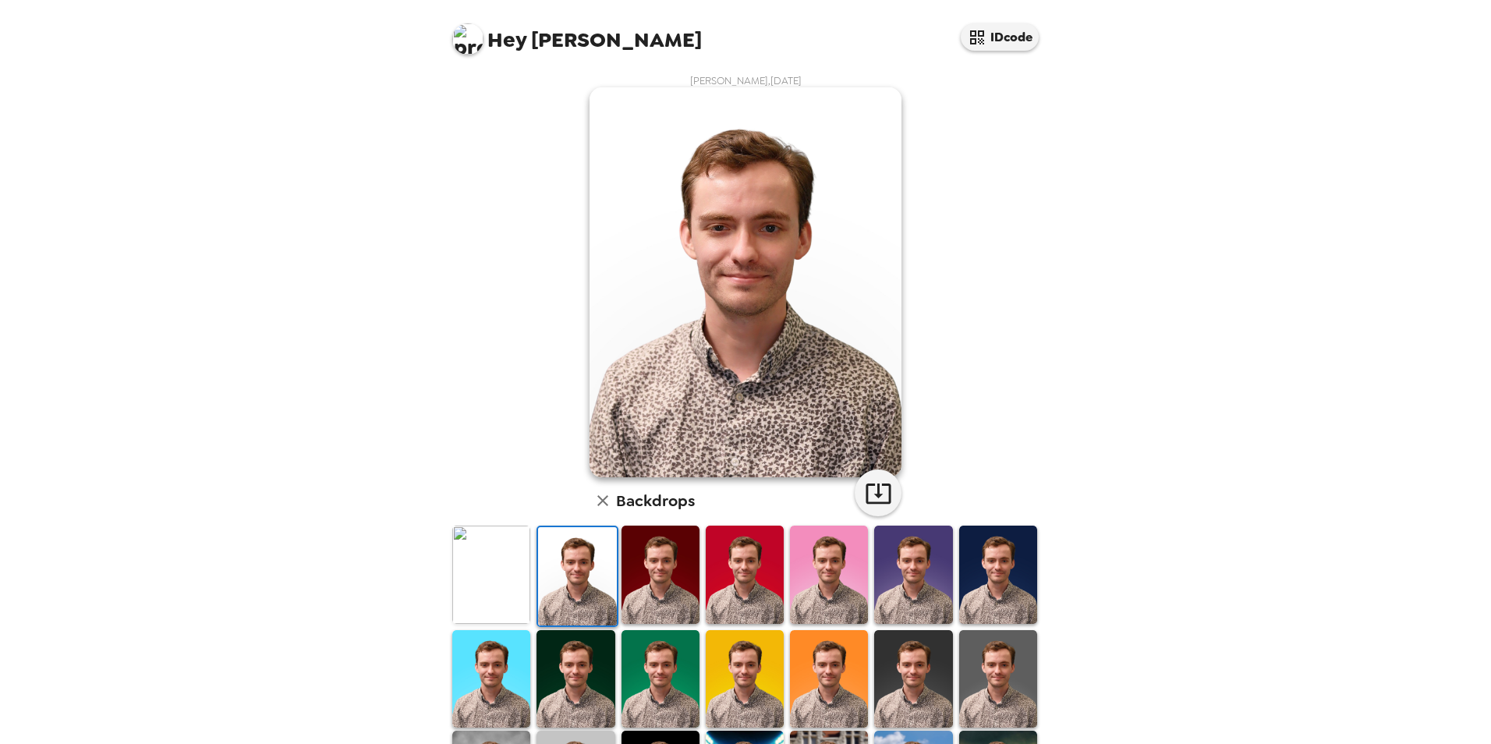
click at [465, 563] on img at bounding box center [491, 573] width 78 height 97
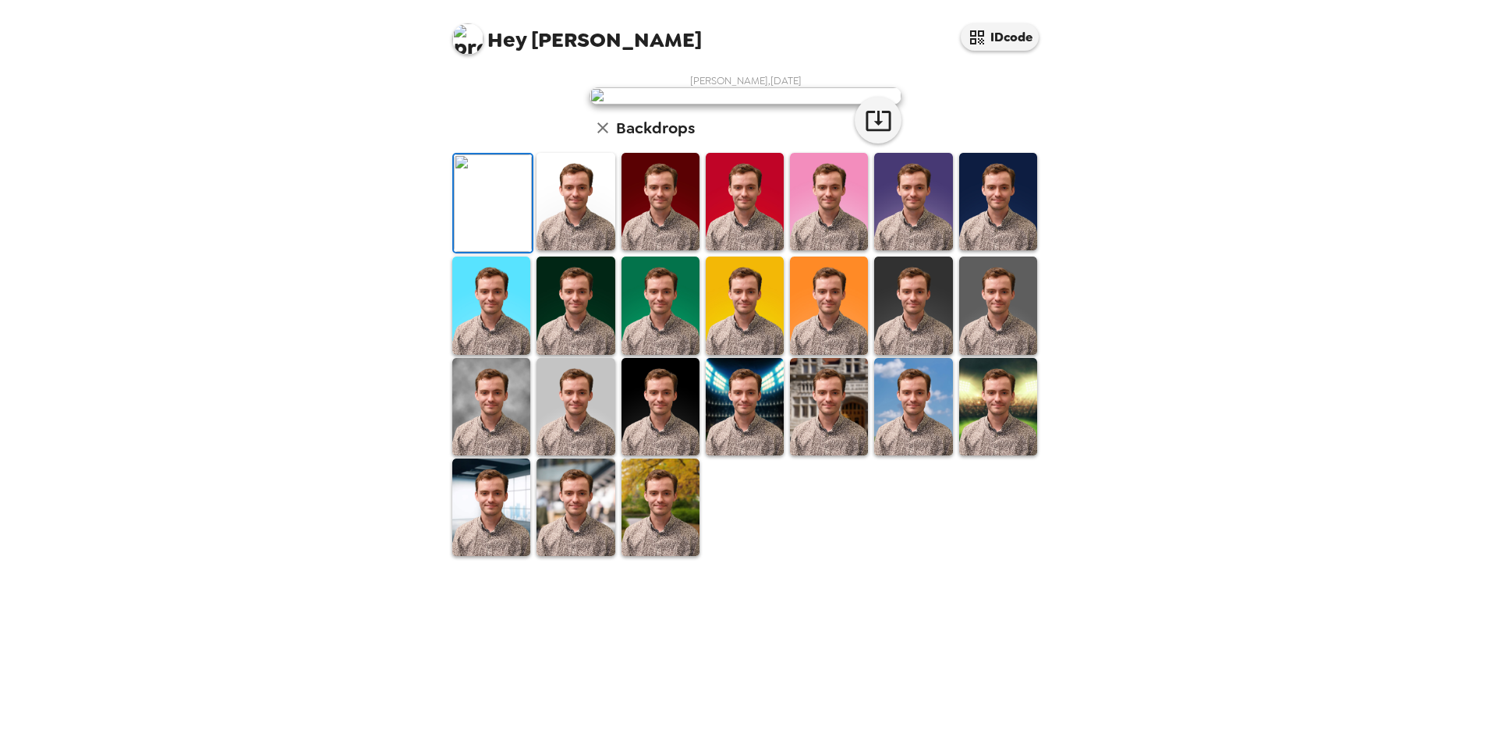
click at [644, 250] on img at bounding box center [660, 201] width 78 height 97
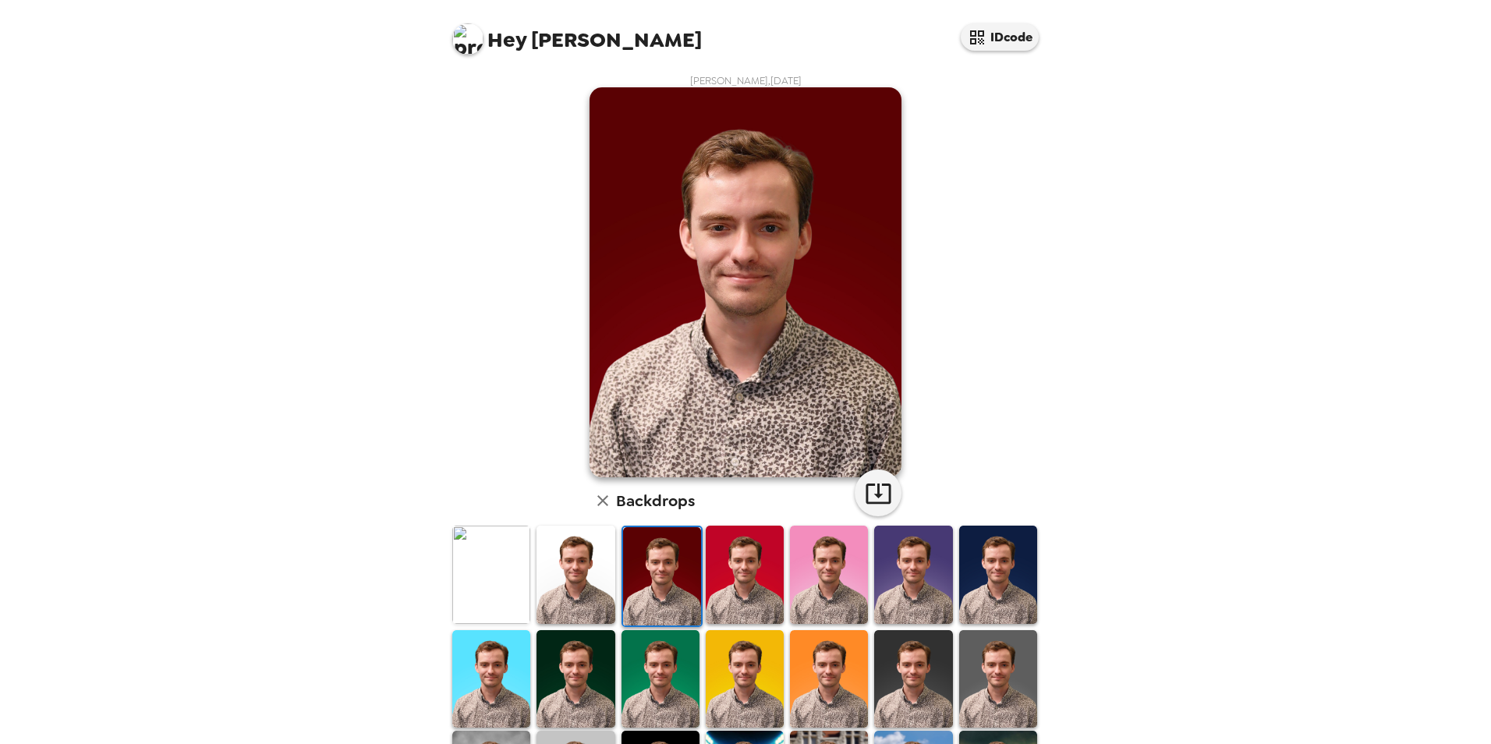
drag, startPoint x: 775, startPoint y: 566, endPoint x: 802, endPoint y: 569, distance: 27.5
click at [777, 566] on img at bounding box center [745, 573] width 78 height 97
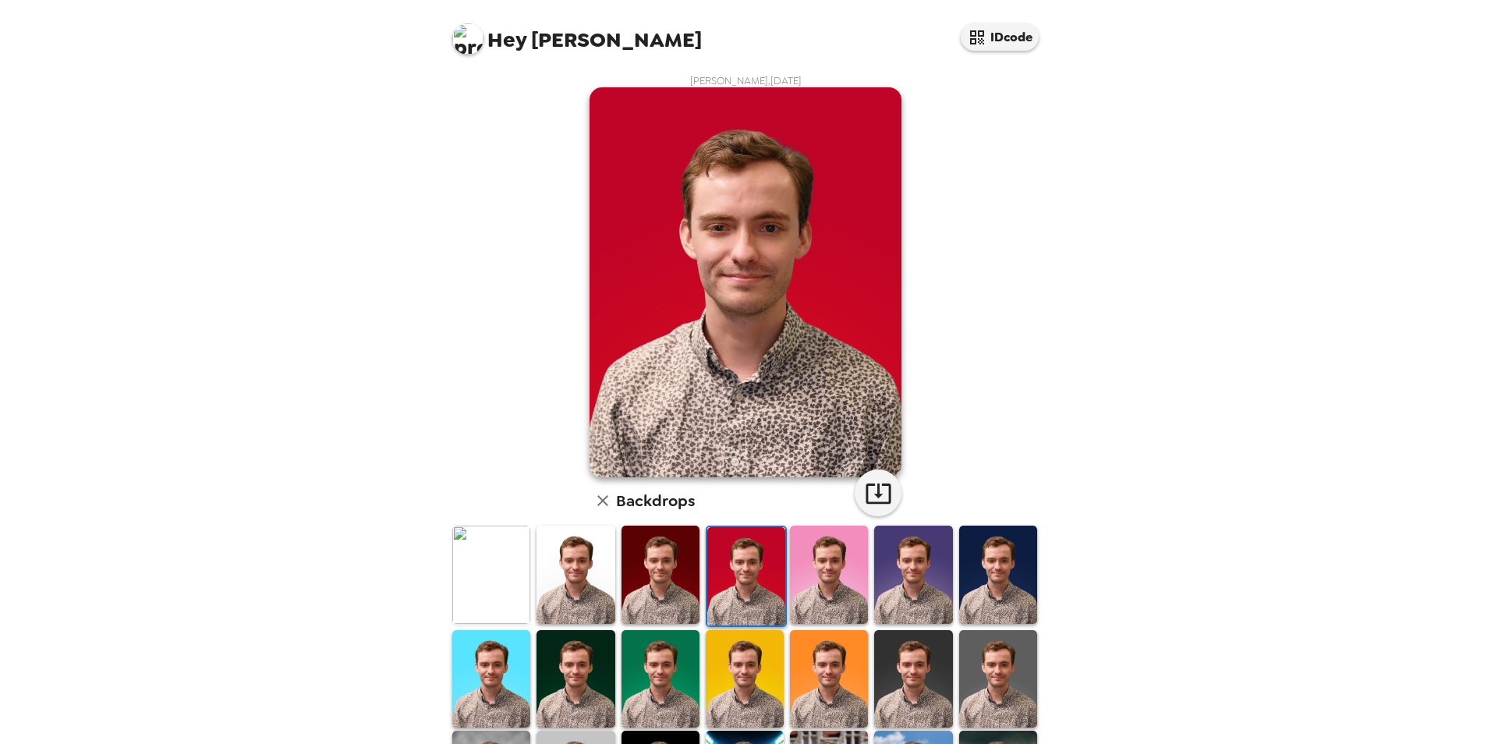
click at [876, 569] on img at bounding box center [913, 573] width 78 height 97
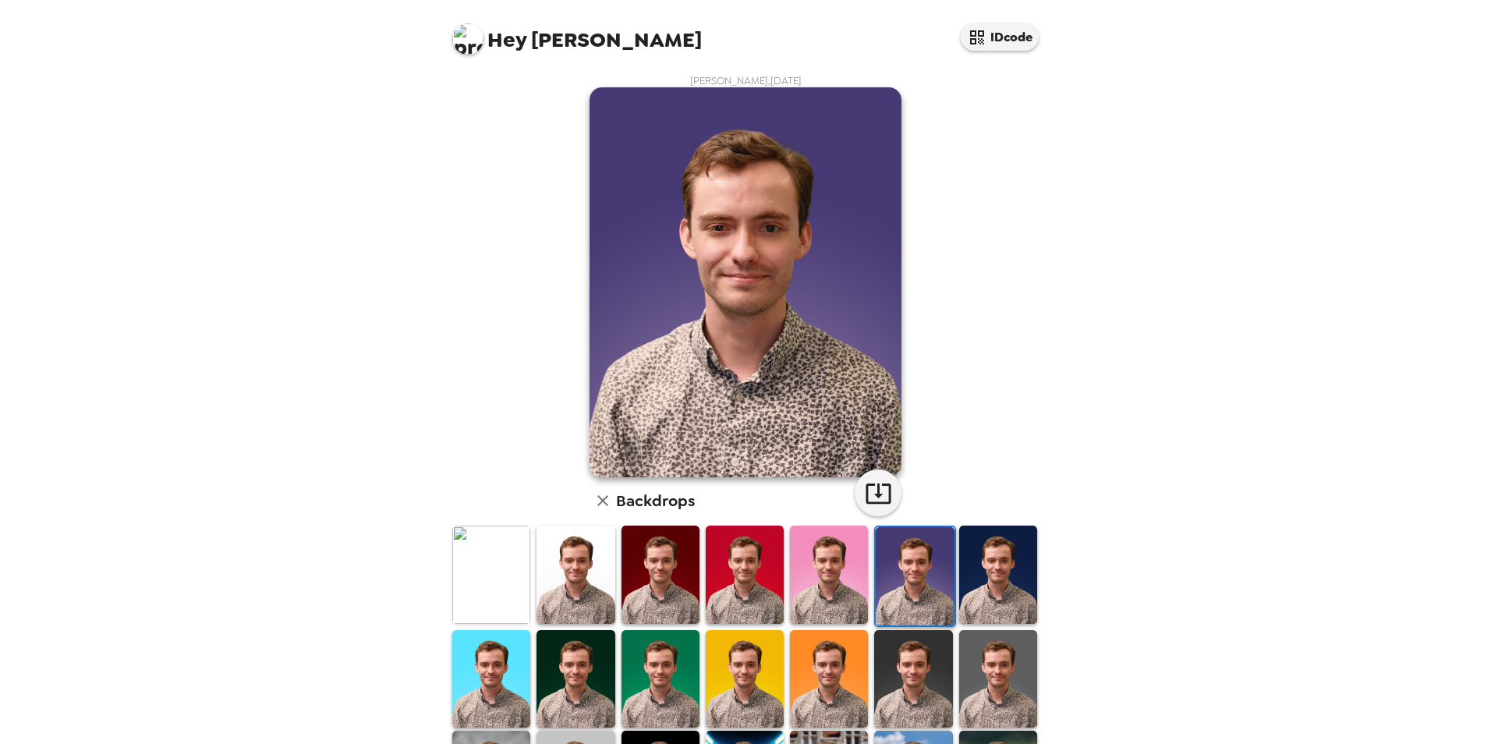
click at [849, 564] on img at bounding box center [829, 573] width 78 height 97
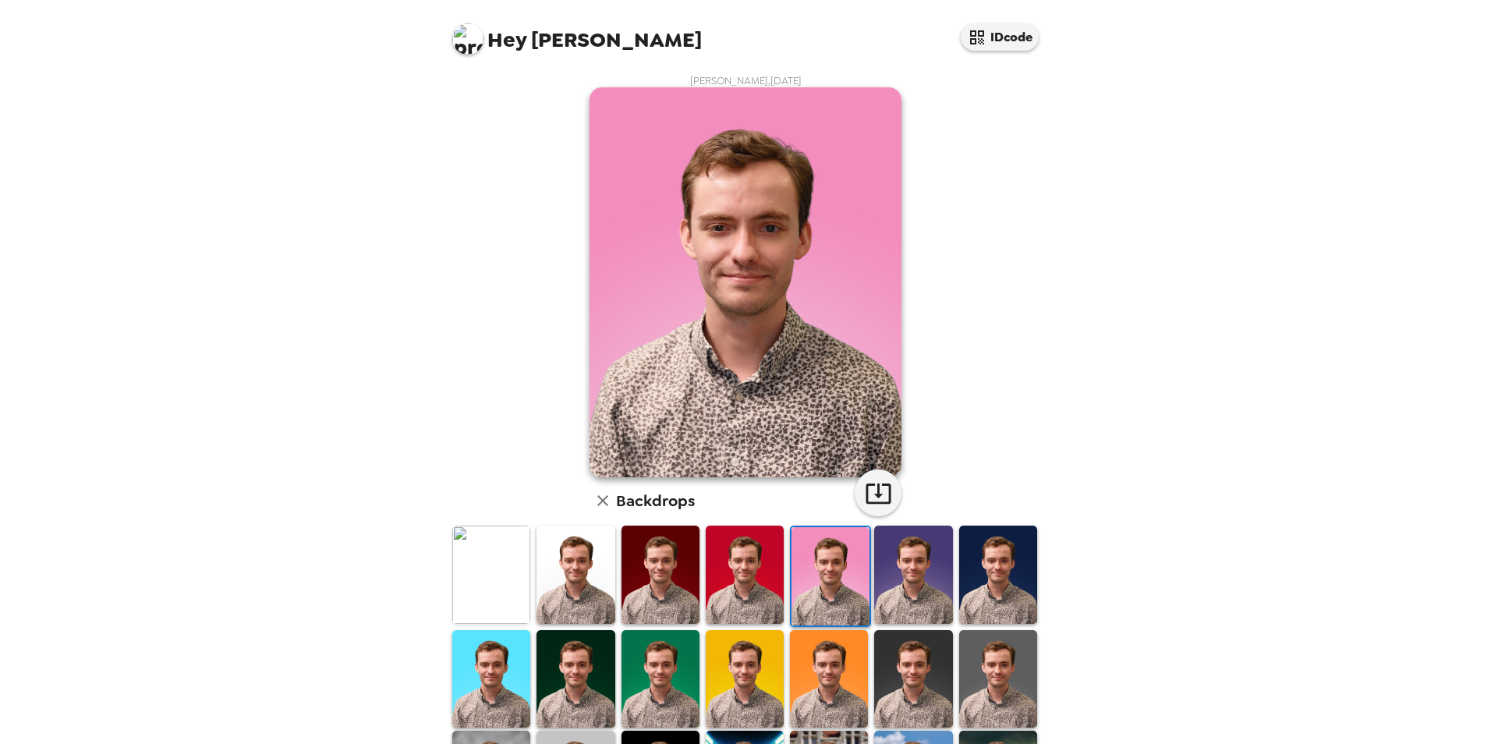
click at [997, 564] on img at bounding box center [998, 573] width 78 height 97
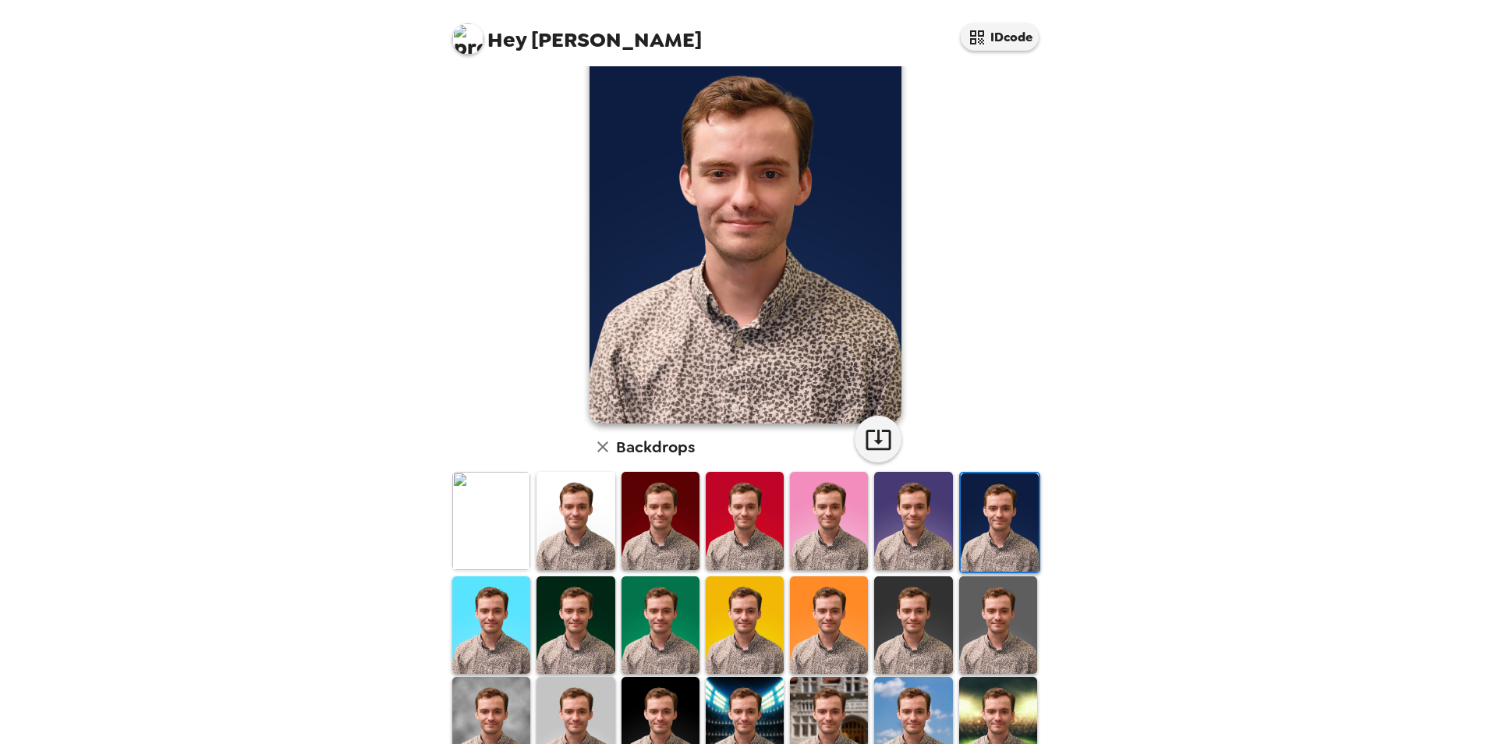
scroll to position [78, 0]
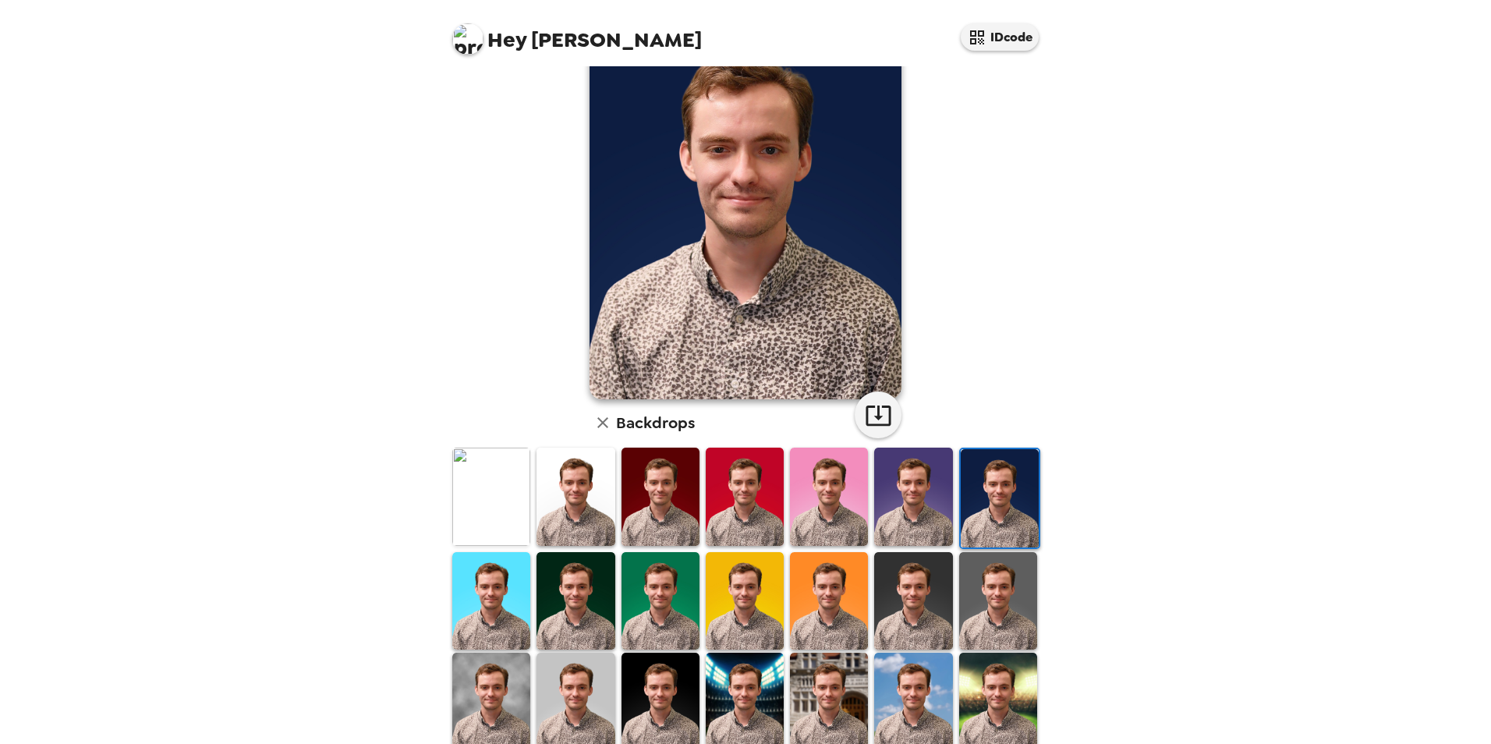
click at [883, 579] on img at bounding box center [913, 600] width 78 height 97
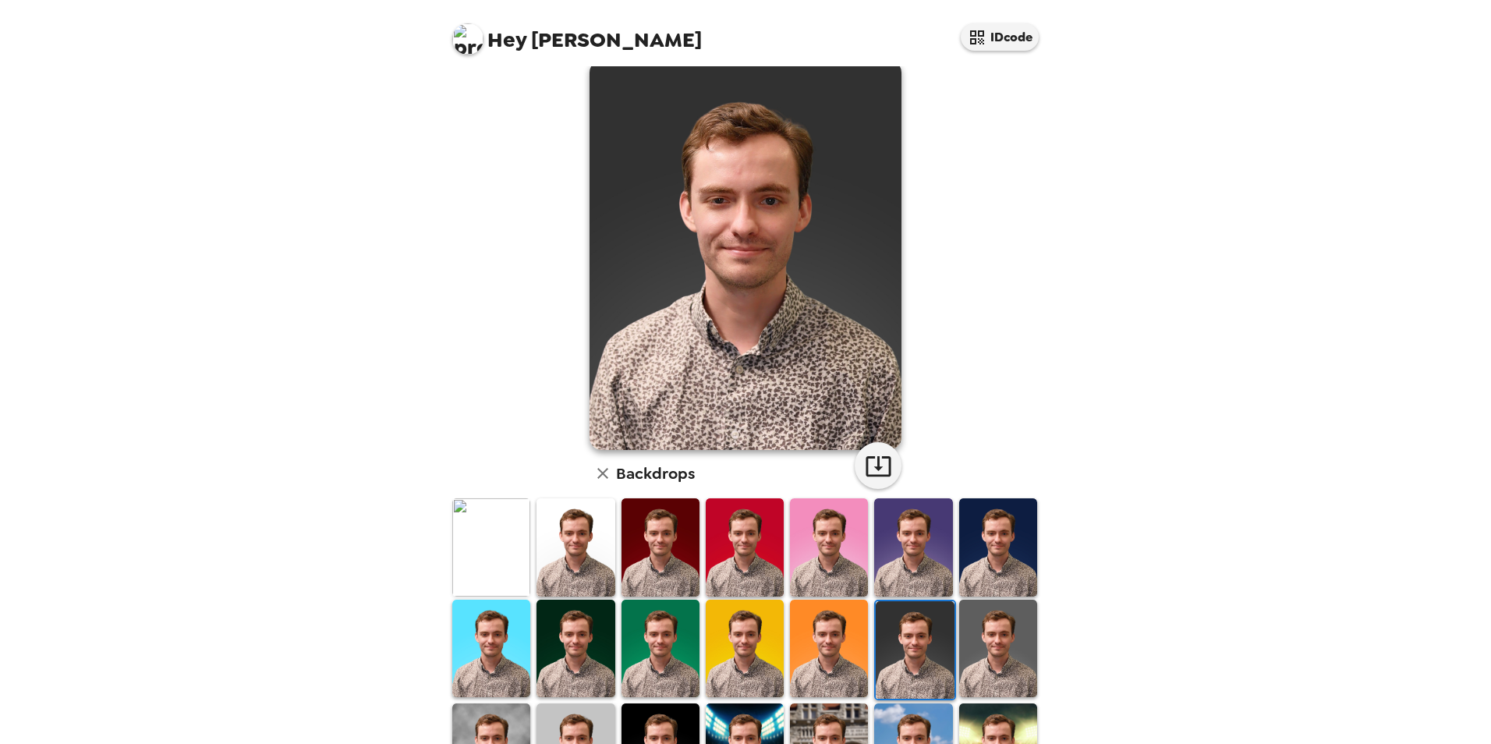
scroll to position [0, 0]
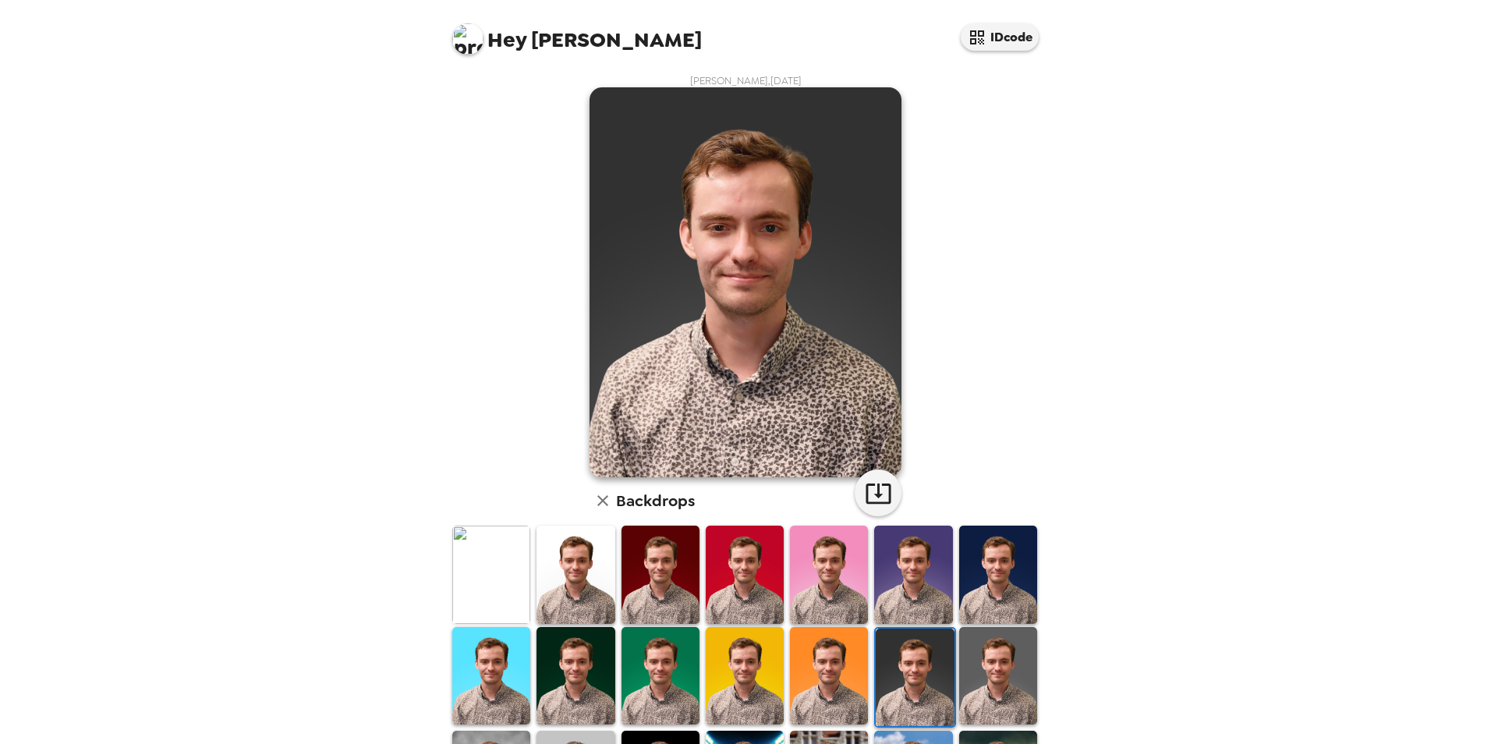
click at [978, 642] on img at bounding box center [998, 675] width 78 height 97
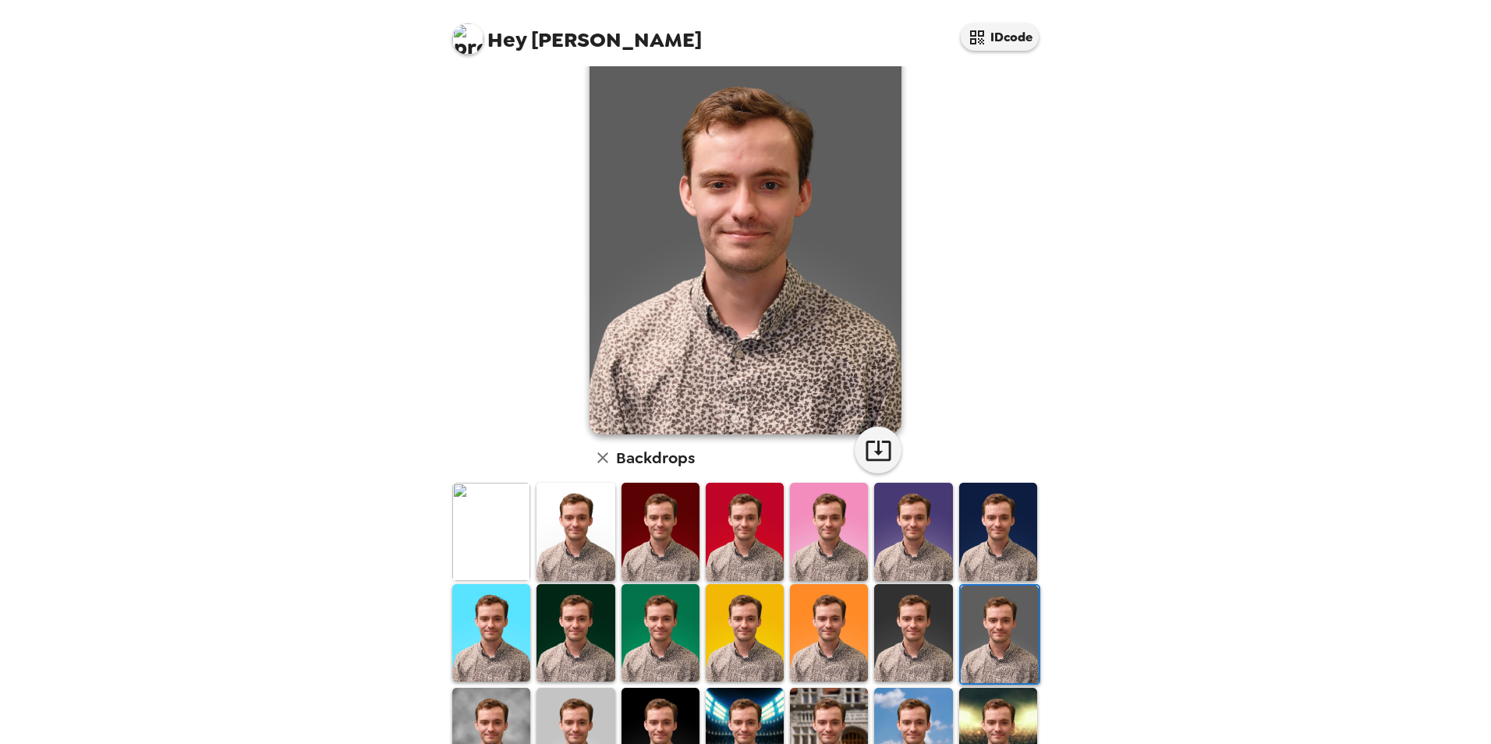
scroll to position [78, 0]
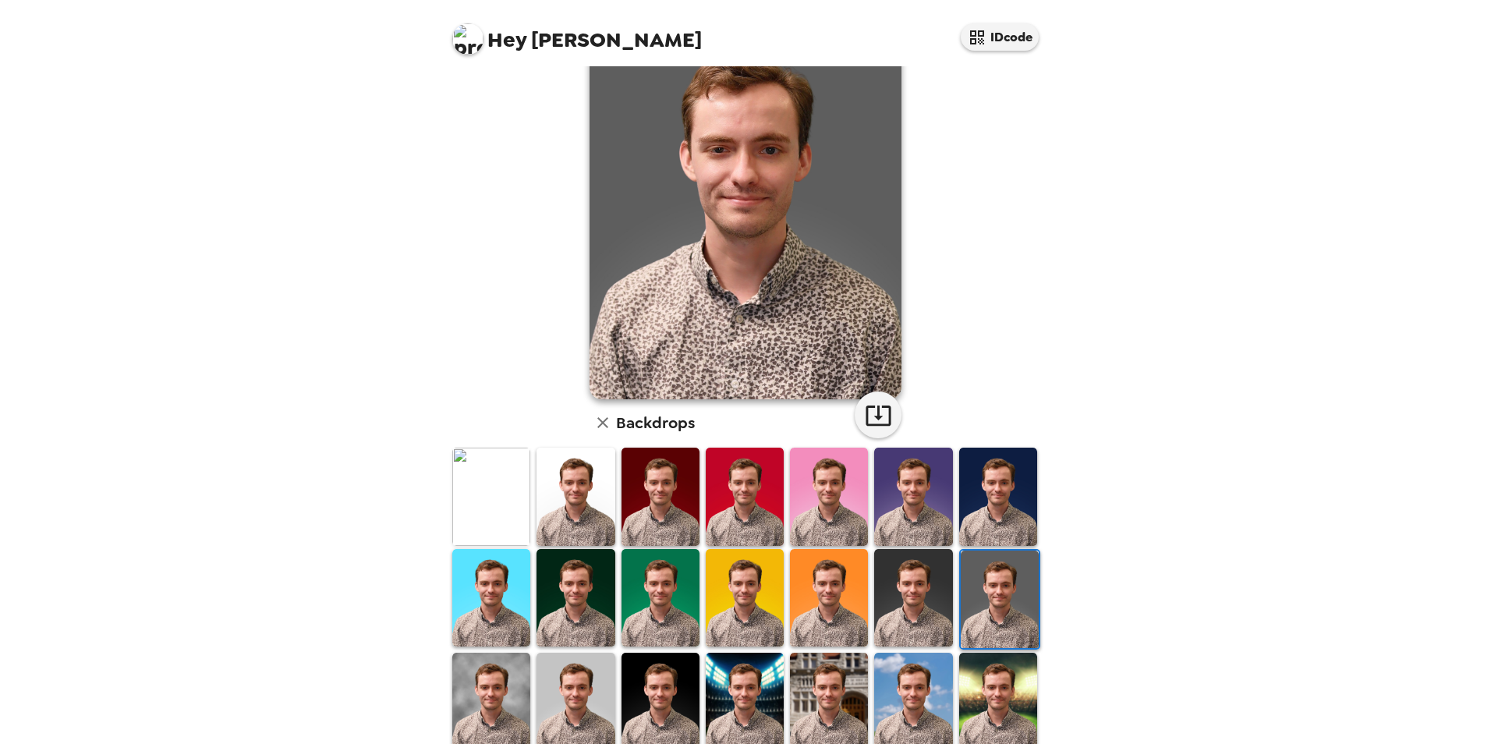
click at [734, 685] on img at bounding box center [745, 701] width 78 height 97
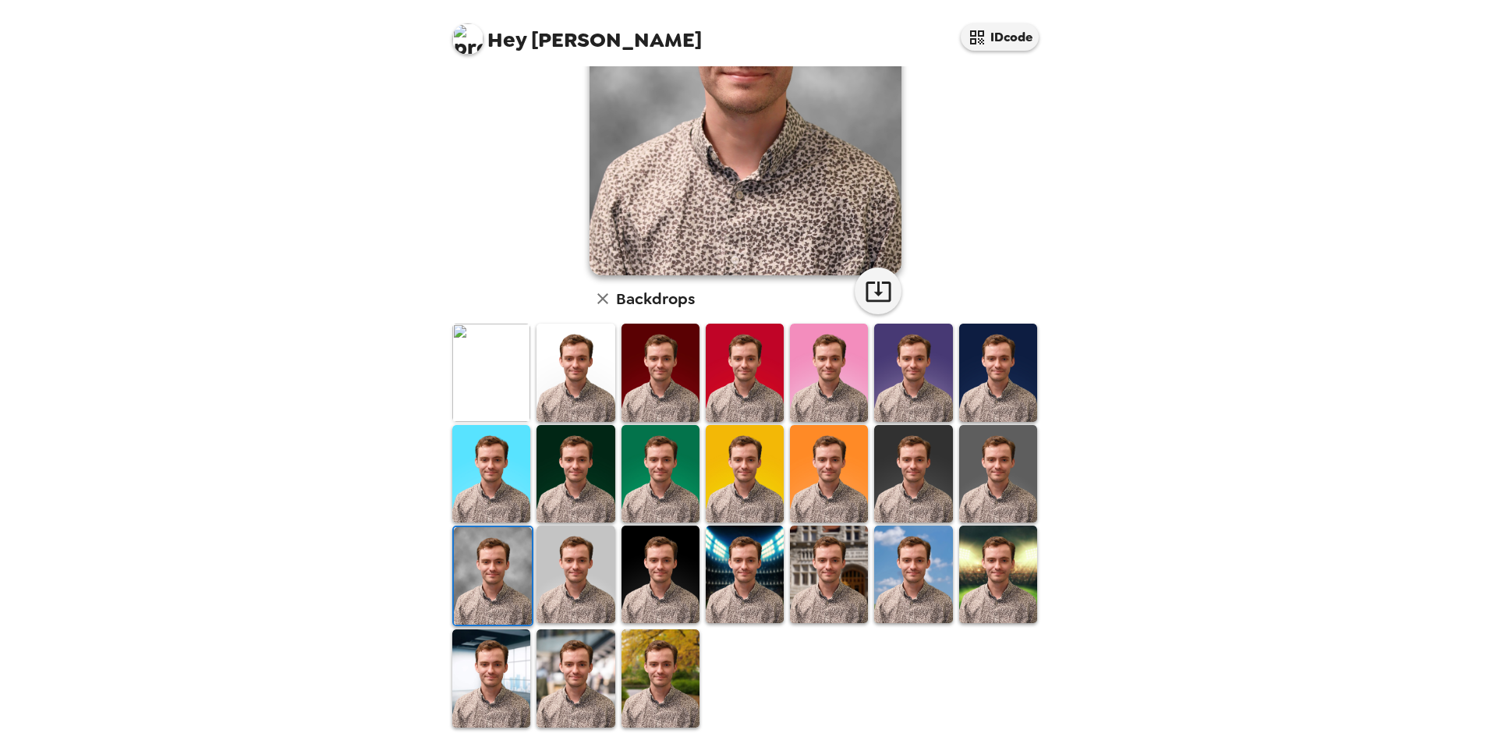
click at [653, 645] on img at bounding box center [660, 677] width 78 height 97
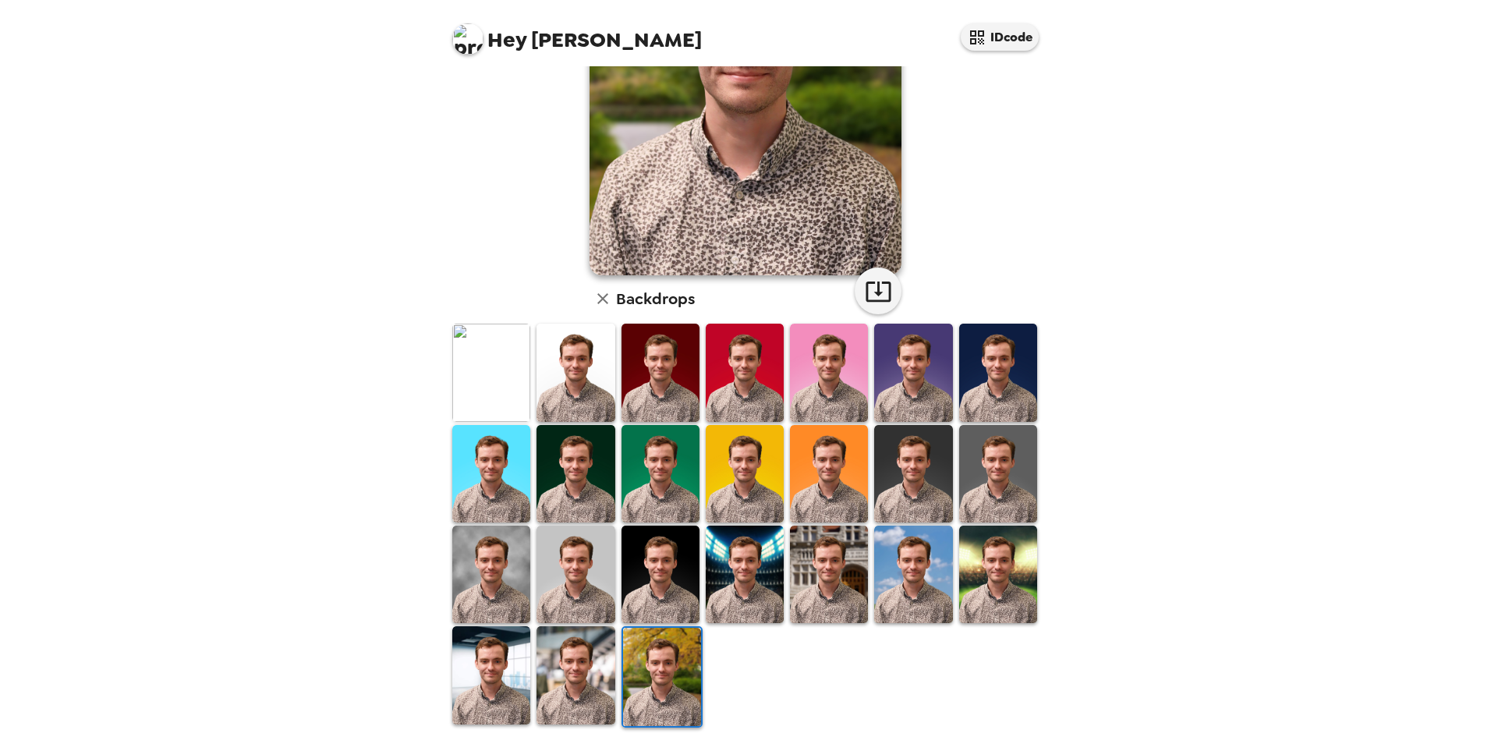
click at [561, 670] on img at bounding box center [575, 674] width 78 height 97
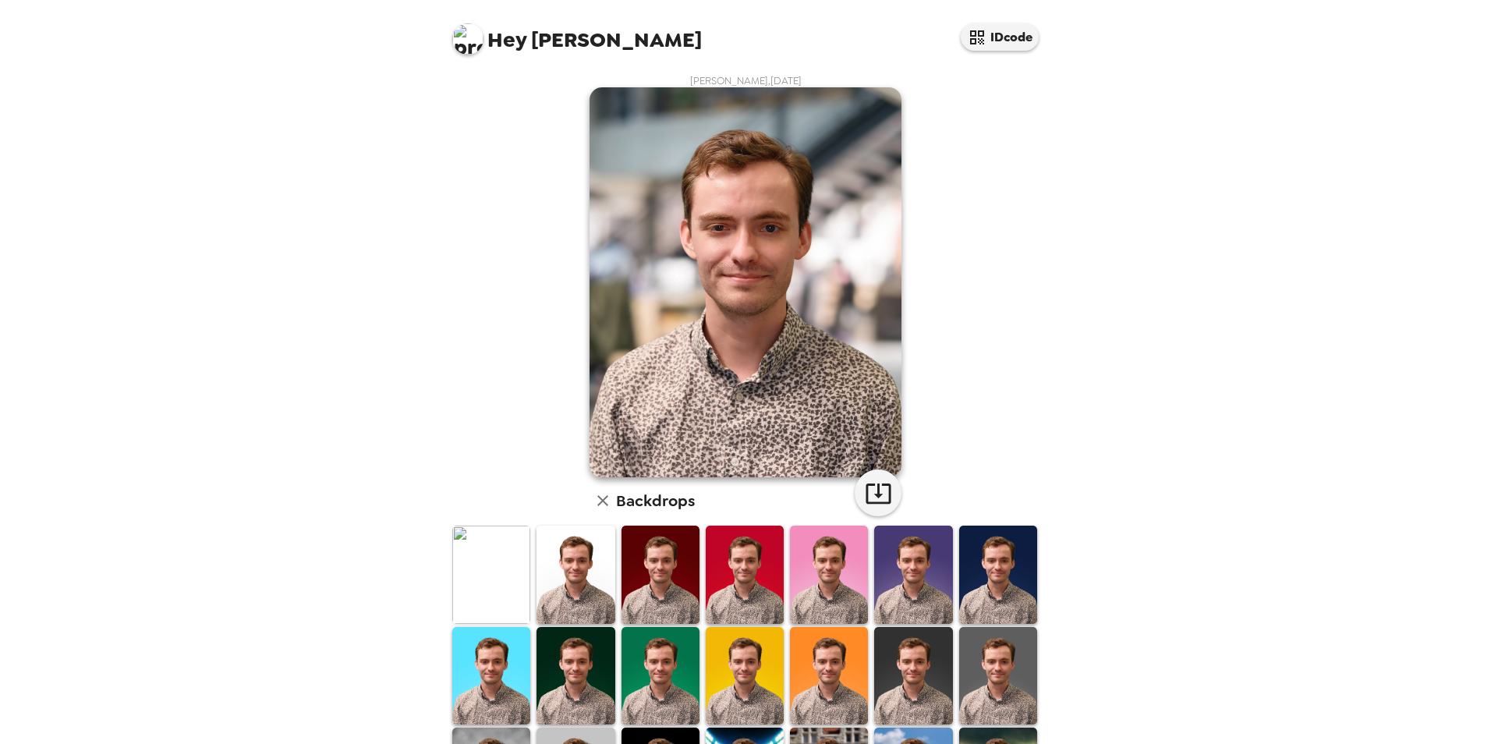
scroll to position [78, 0]
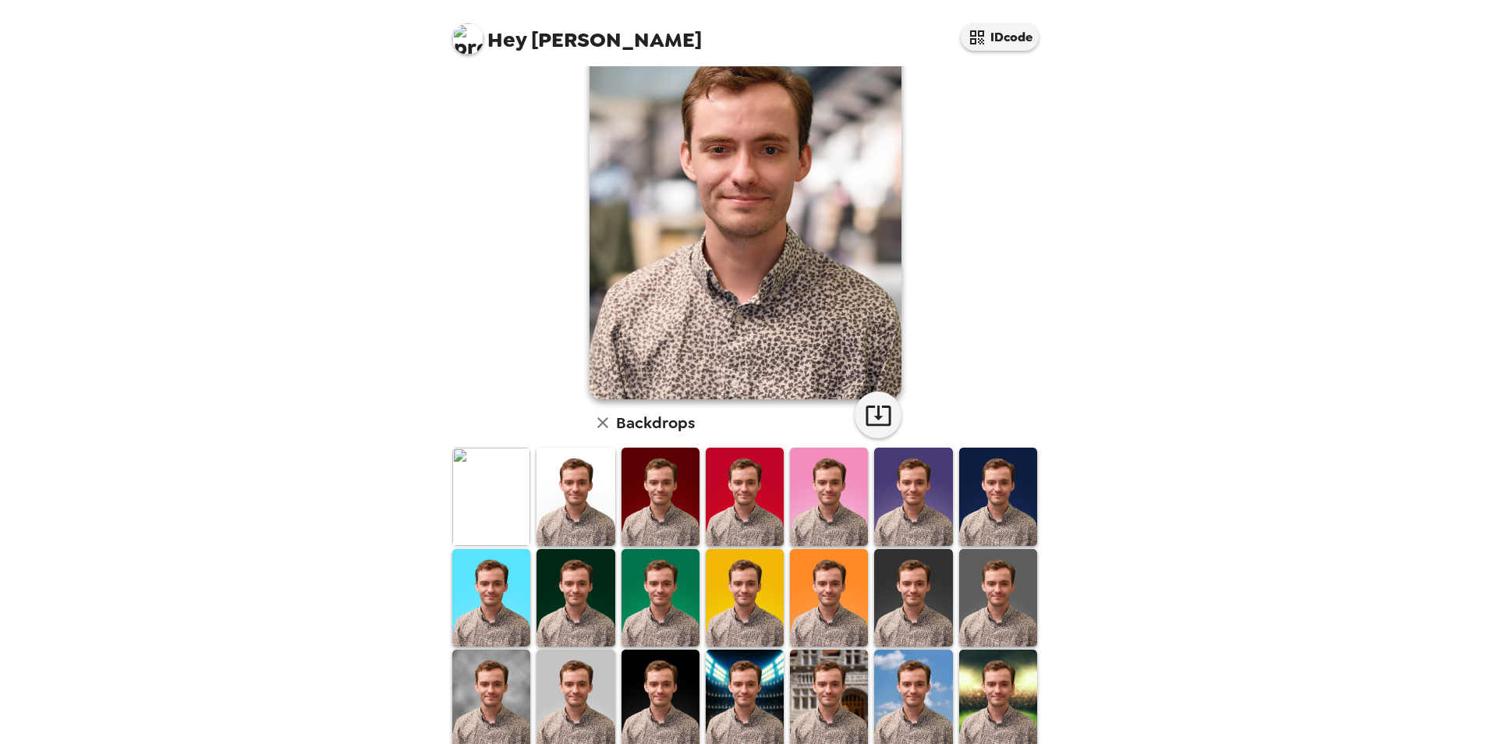
click at [899, 597] on img at bounding box center [913, 597] width 78 height 97
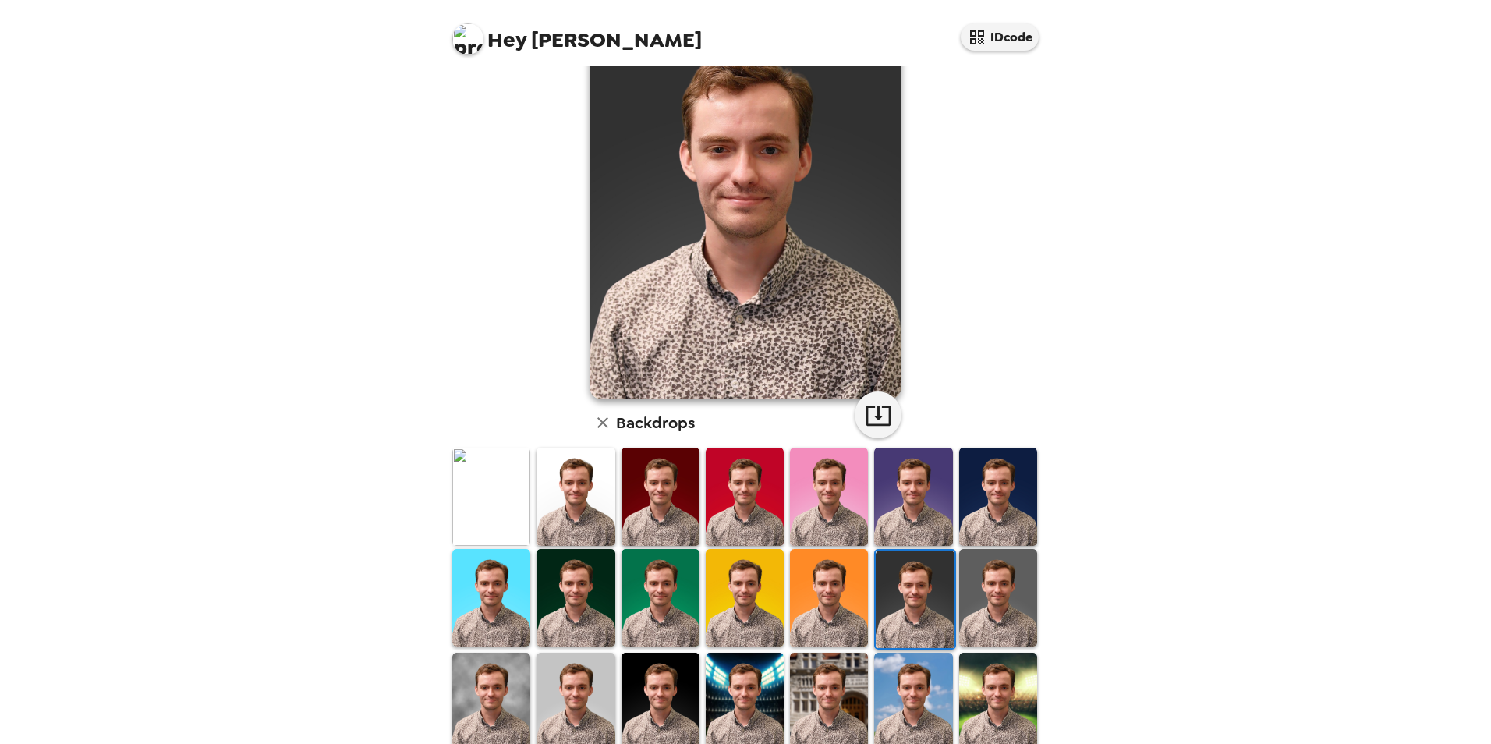
scroll to position [0, 0]
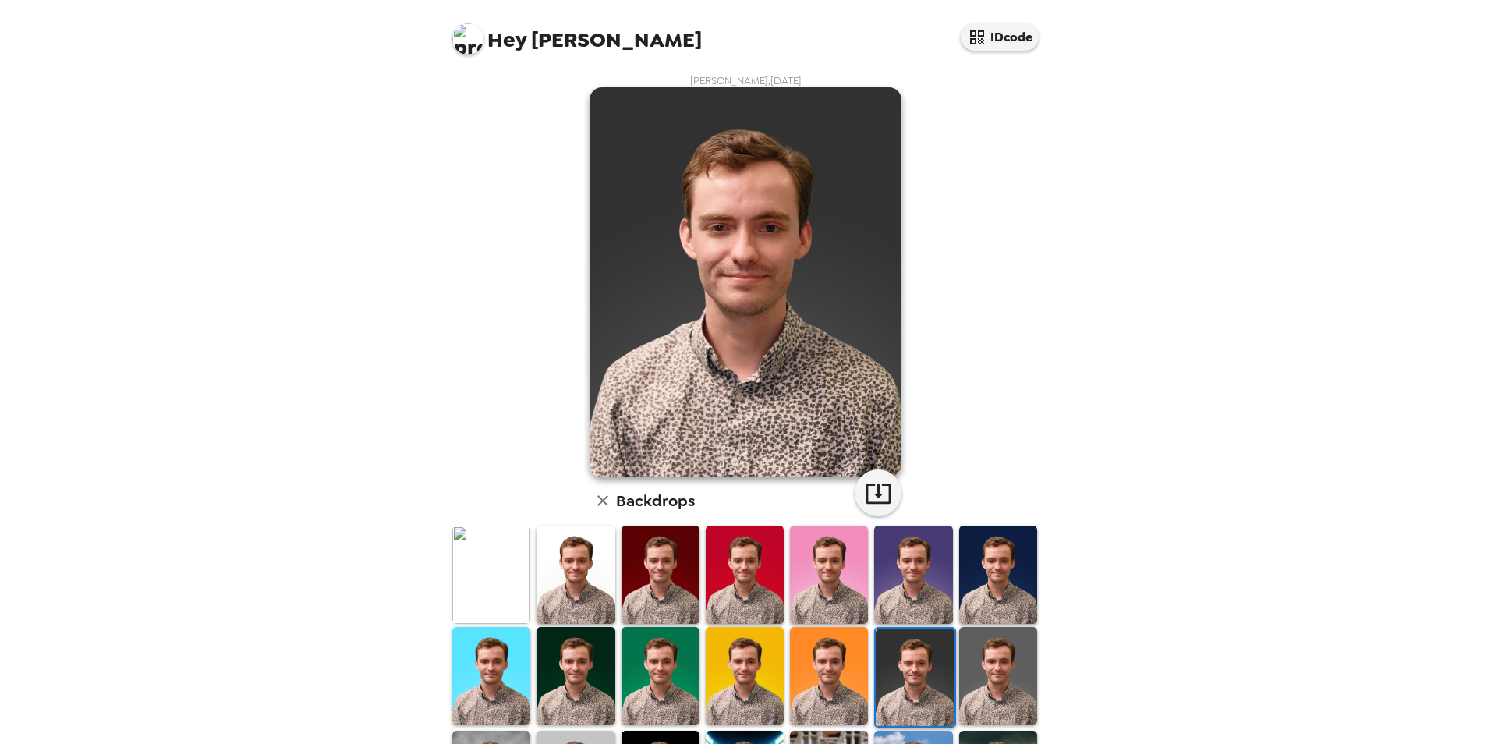
click at [987, 639] on img at bounding box center [998, 675] width 78 height 97
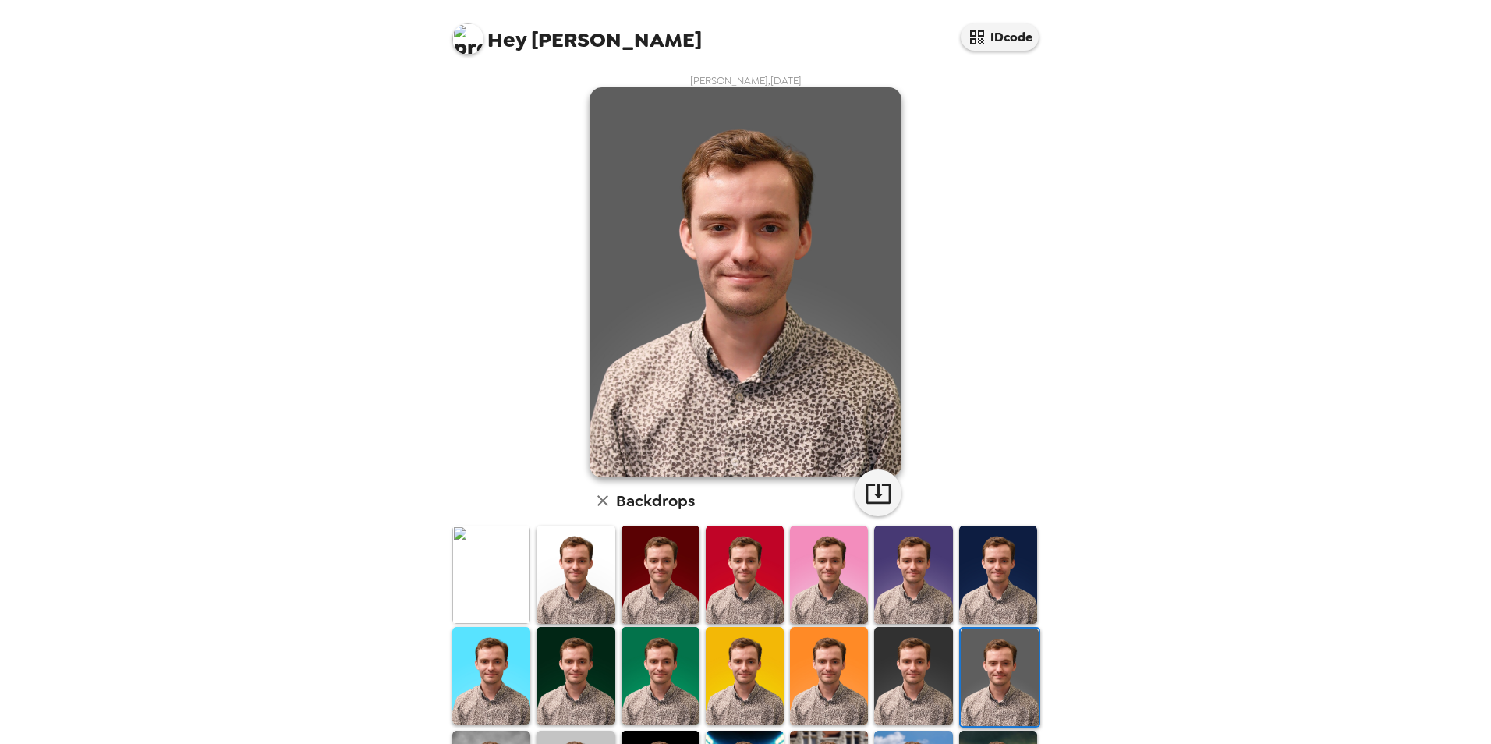
click at [915, 642] on img at bounding box center [913, 675] width 78 height 97
